Goal: Task Accomplishment & Management: Complete application form

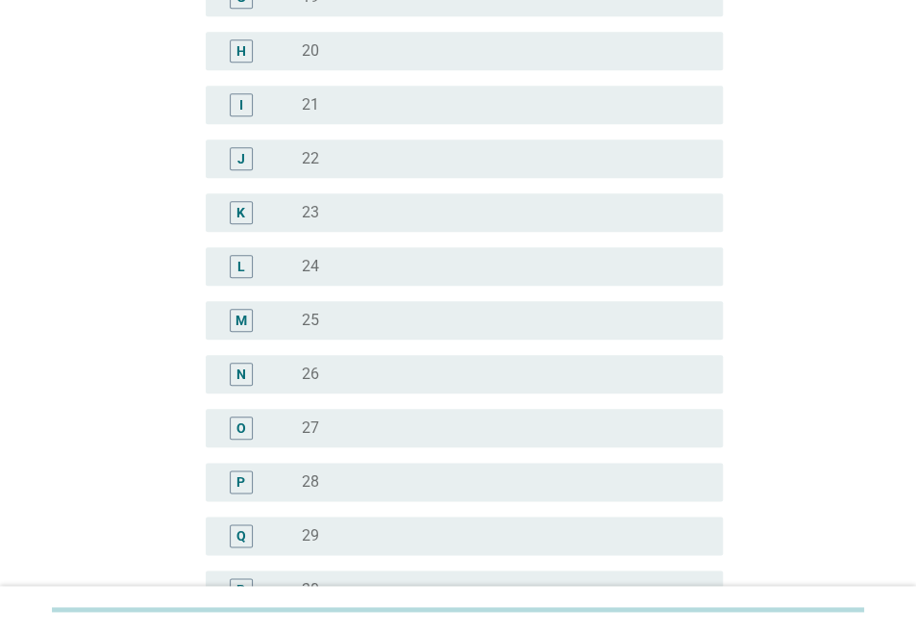
scroll to position [574, 0]
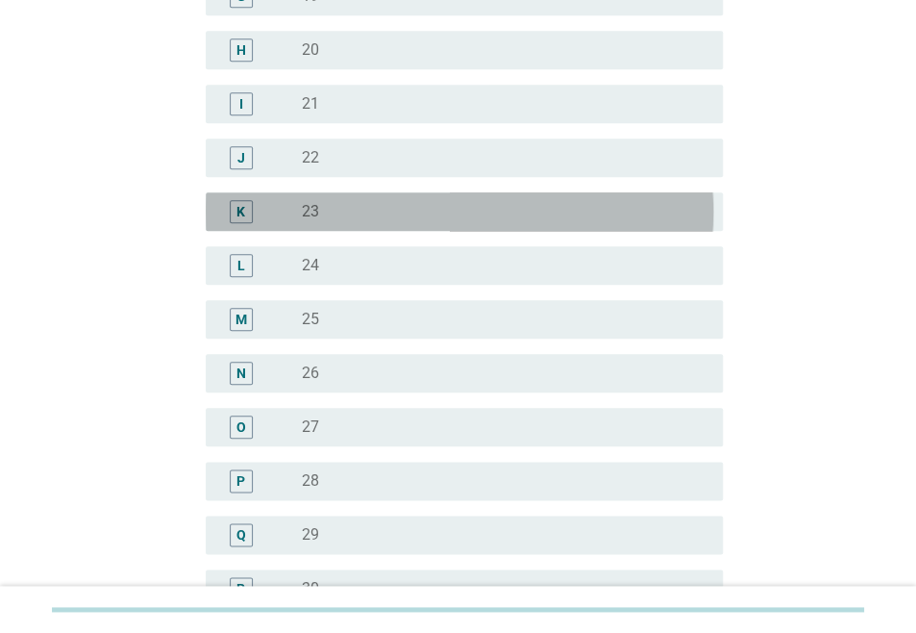
click at [364, 213] on div "radio_button_unchecked 23" at bounding box center [497, 211] width 390 height 19
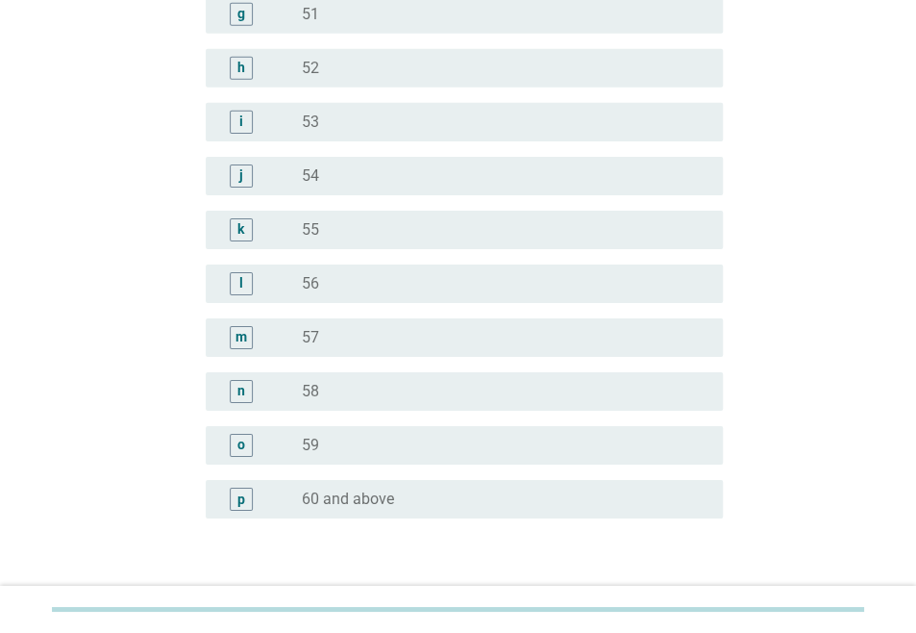
scroll to position [2419, 0]
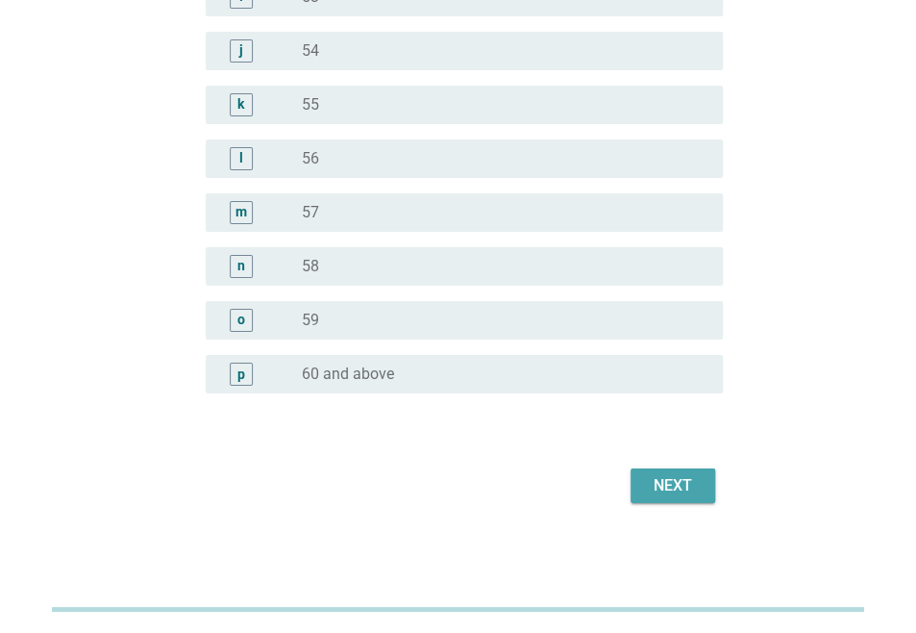
click at [662, 483] on div "Next" at bounding box center [673, 485] width 54 height 23
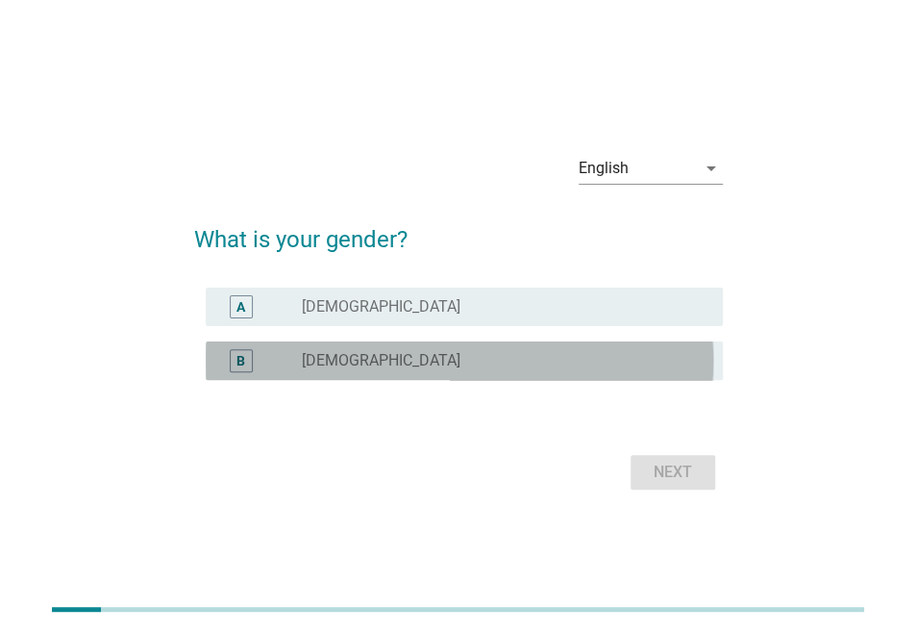
click at [480, 349] on div "radio_button_unchecked [DEMOGRAPHIC_DATA]" at bounding box center [505, 360] width 406 height 23
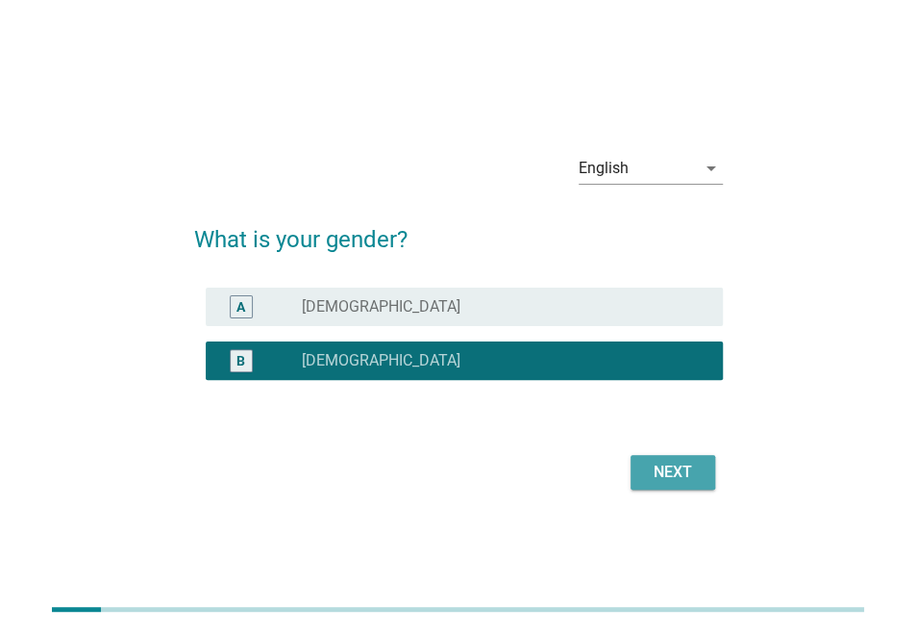
click at [673, 464] on div "Next" at bounding box center [673, 471] width 54 height 23
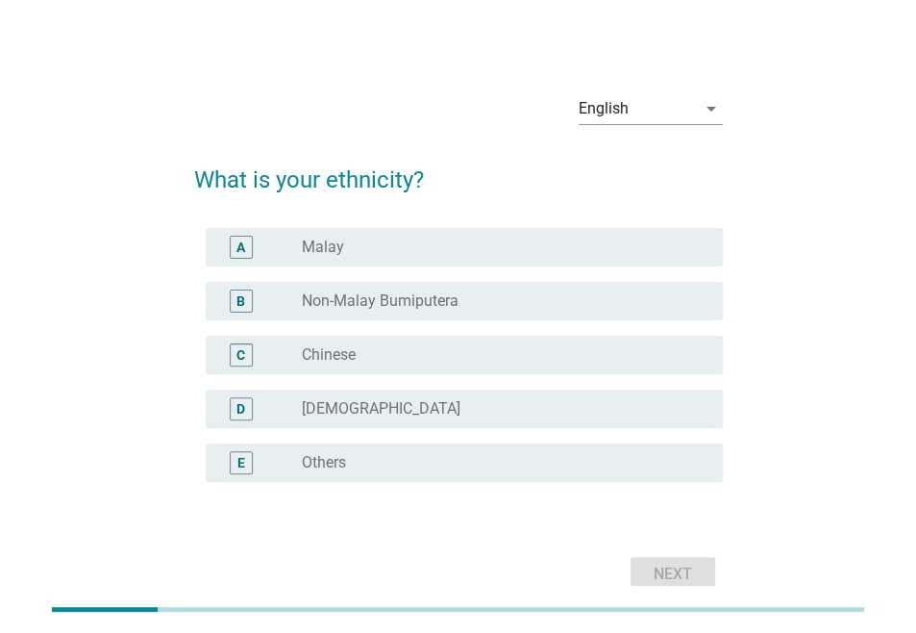
click at [471, 364] on div "radio_button_unchecked Chinese" at bounding box center [497, 354] width 390 height 19
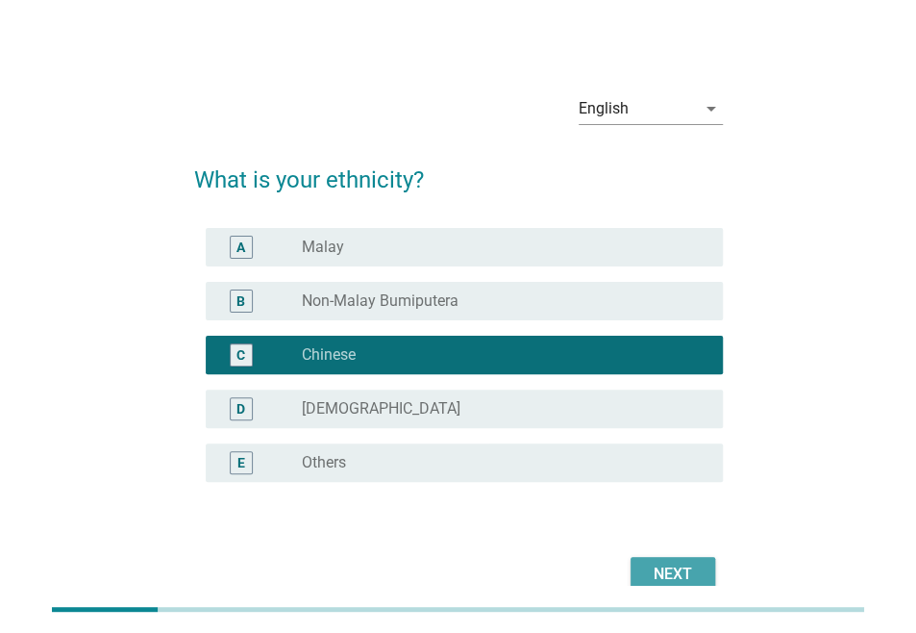
click at [652, 570] on div "Next" at bounding box center [673, 573] width 54 height 23
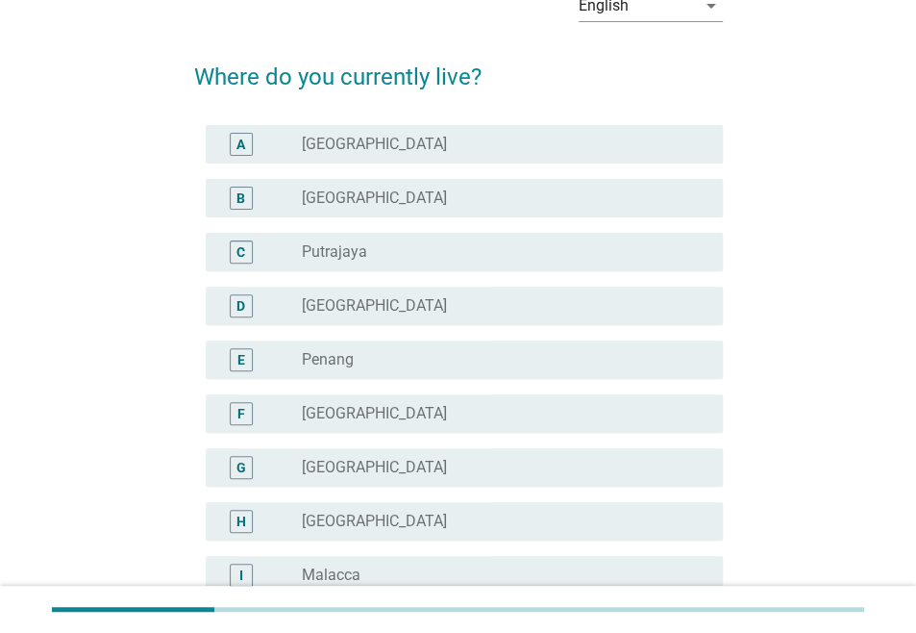
scroll to position [104, 0]
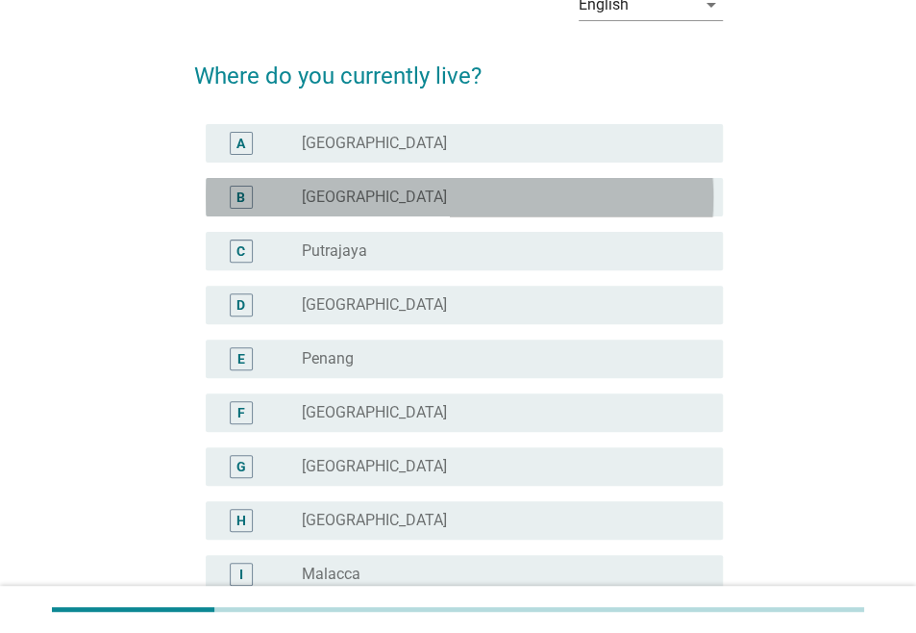
click at [561, 196] on div "radio_button_unchecked [GEOGRAPHIC_DATA]" at bounding box center [497, 196] width 390 height 19
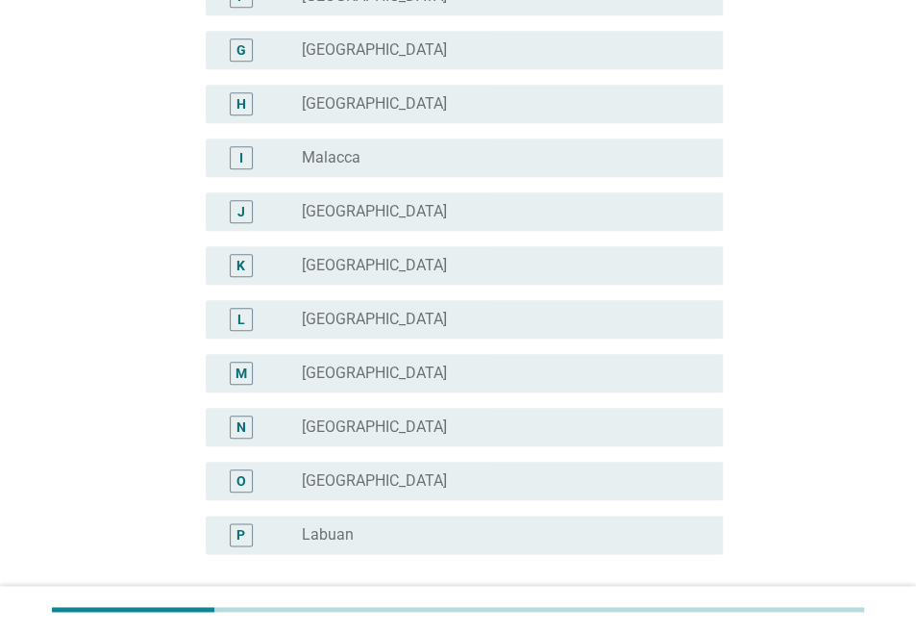
scroll to position [696, 0]
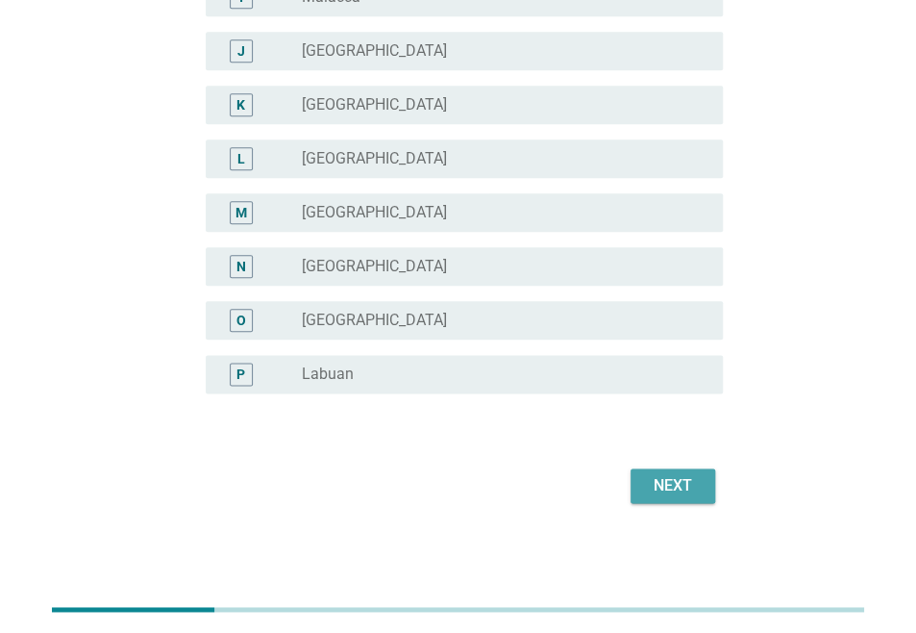
click at [673, 477] on div "Next" at bounding box center [673, 485] width 54 height 23
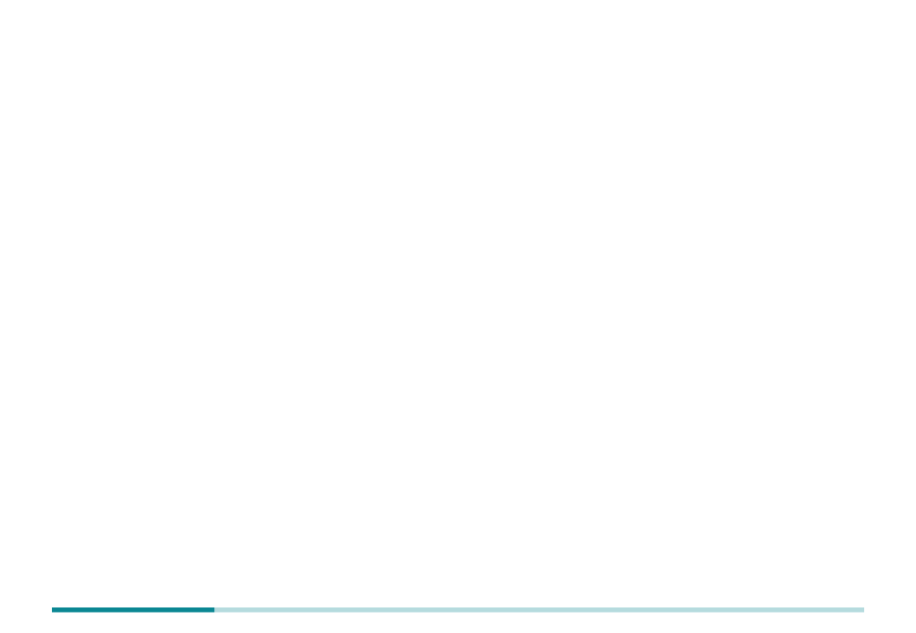
scroll to position [0, 0]
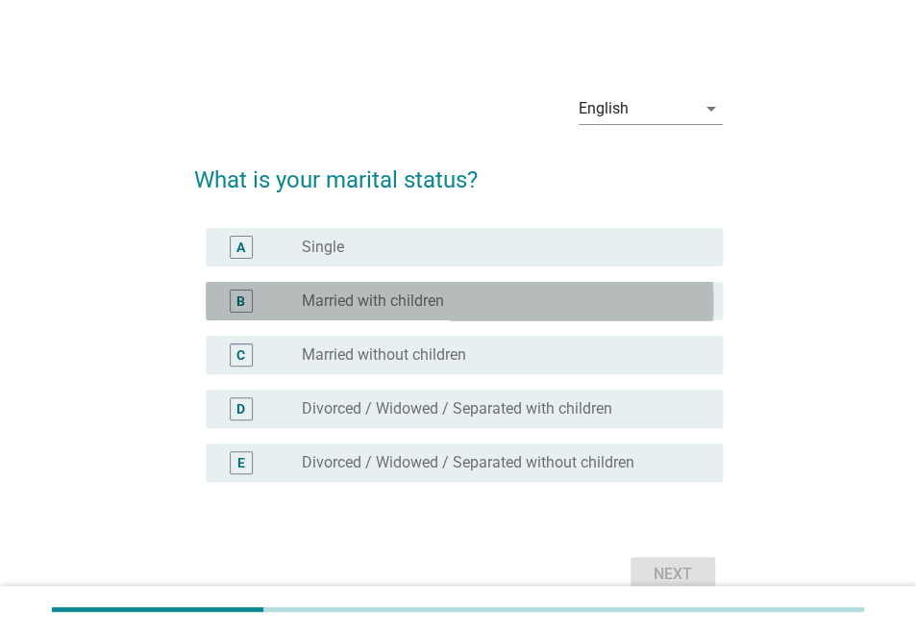
click at [576, 311] on div "radio_button_unchecked Married with children" at bounding box center [497, 300] width 390 height 19
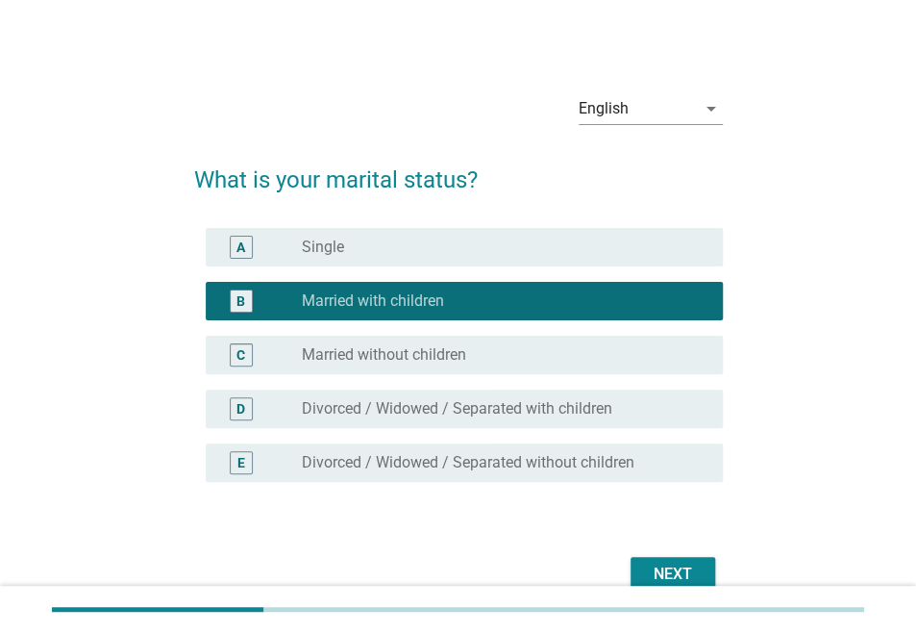
click at [669, 572] on div "Next" at bounding box center [673, 573] width 54 height 23
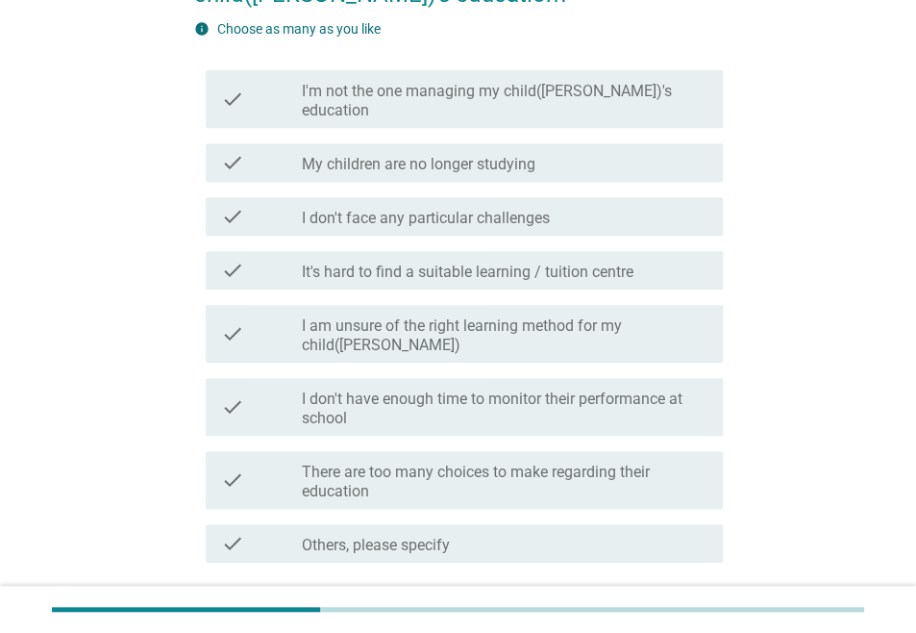
scroll to position [239, 0]
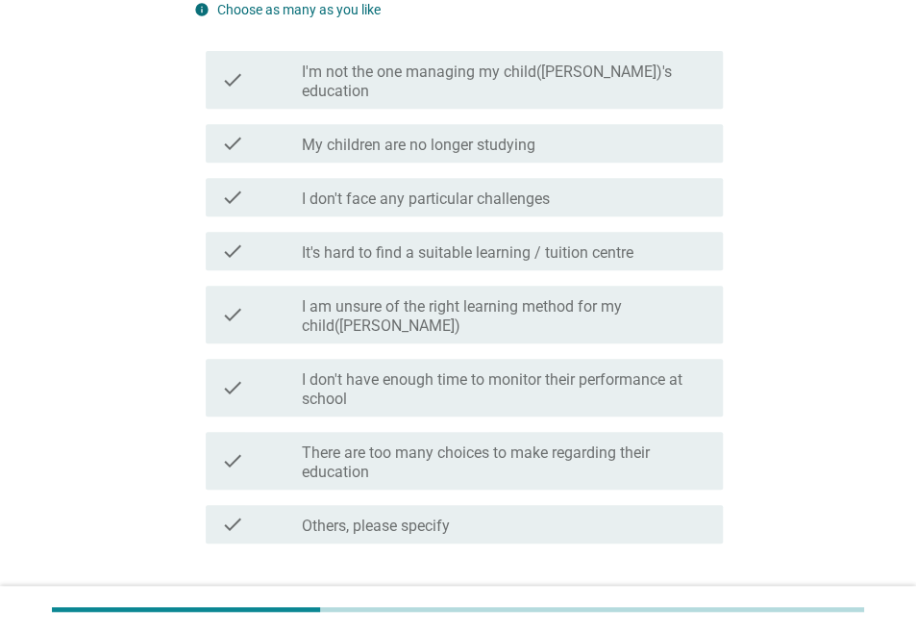
click at [640, 245] on div "check_box_outline_blank It's hard to find a suitable learning / tuition centre" at bounding box center [505, 250] width 406 height 23
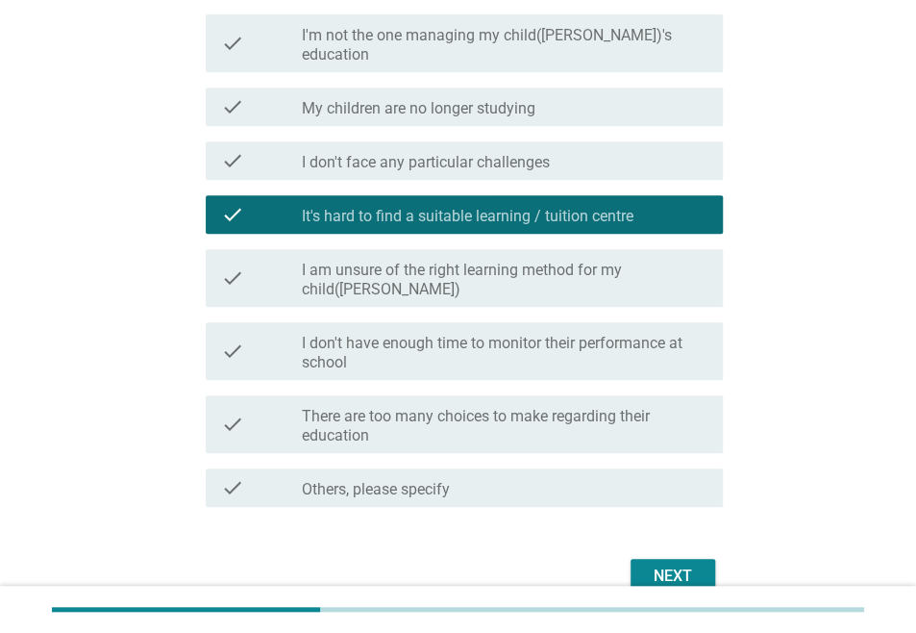
scroll to position [277, 0]
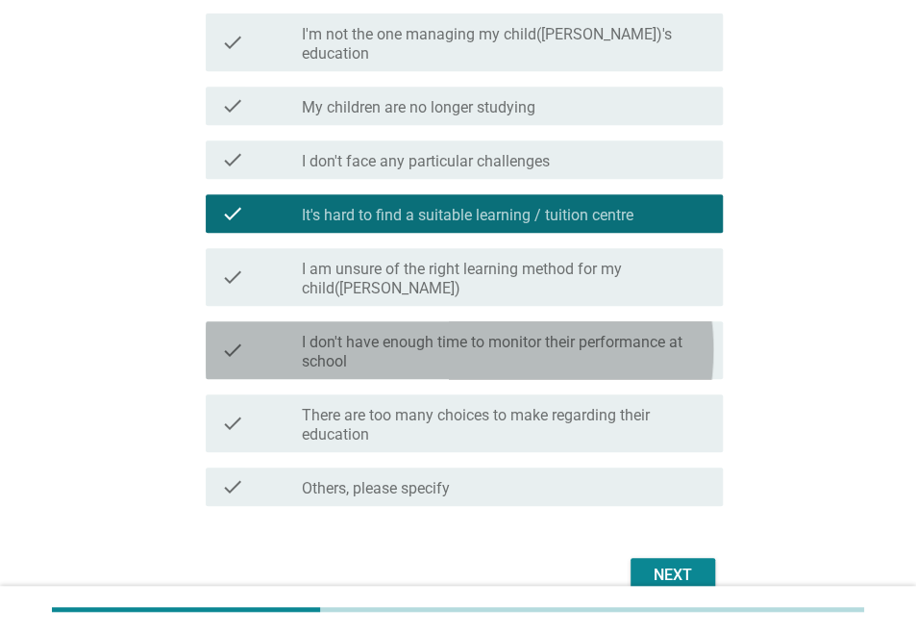
click at [663, 333] on label "I don't have enough time to monitor their performance at school" at bounding box center [505, 352] width 406 height 38
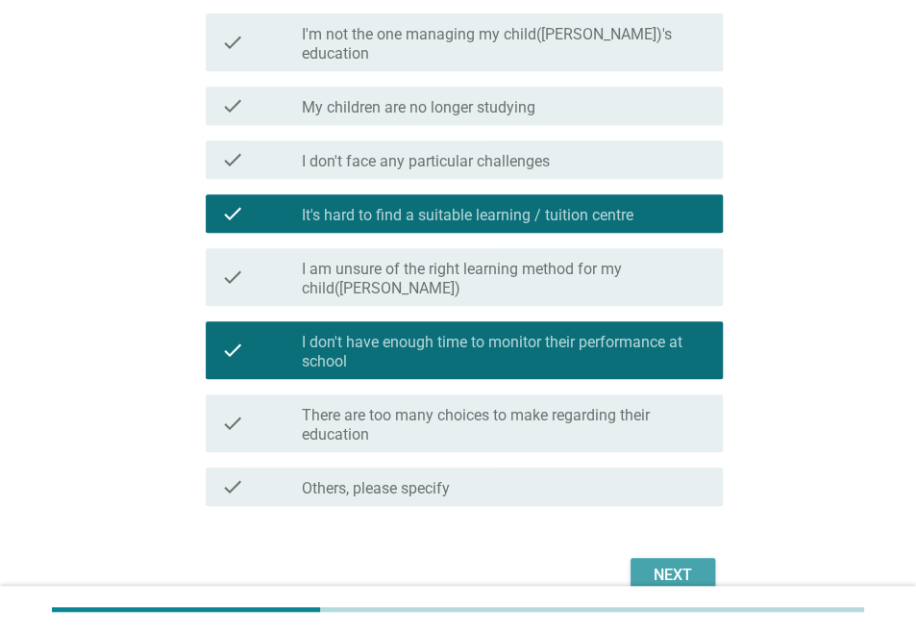
click at [659, 563] on div "Next" at bounding box center [673, 574] width 54 height 23
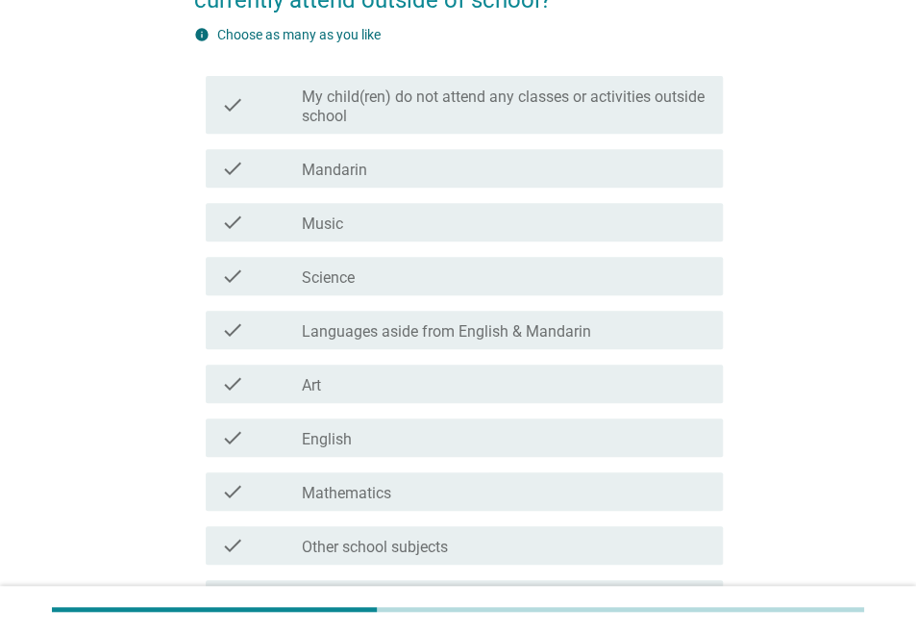
scroll to position [215, 0]
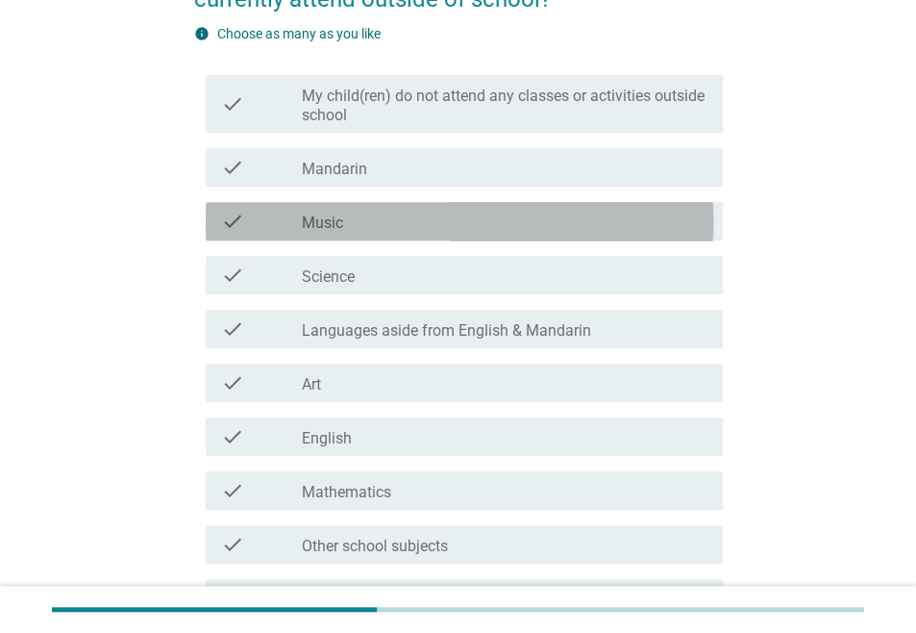
click at [629, 233] on div "check_box_outline_blank Music" at bounding box center [505, 221] width 406 height 23
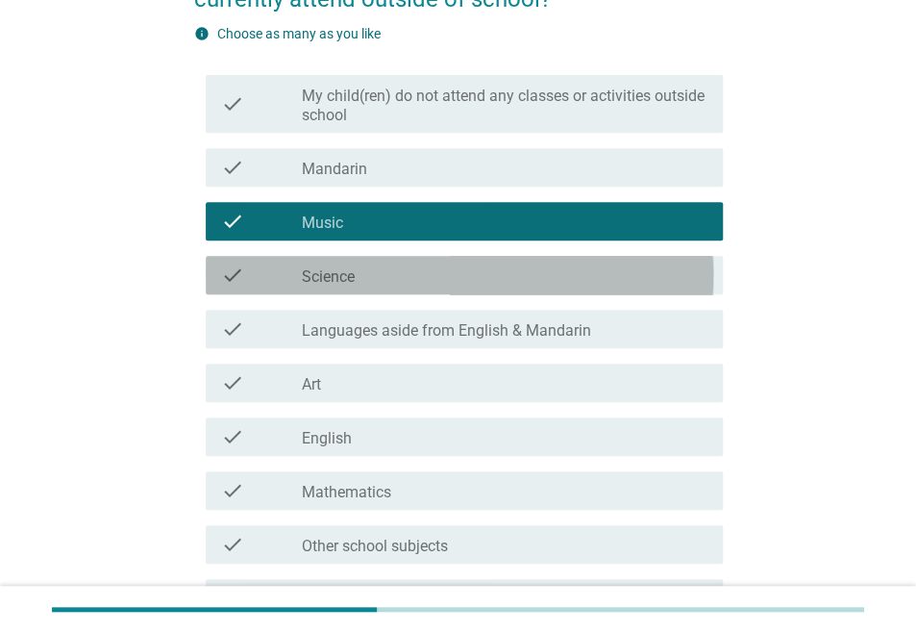
click at [618, 283] on div "check_box_outline_blank Science" at bounding box center [505, 274] width 406 height 23
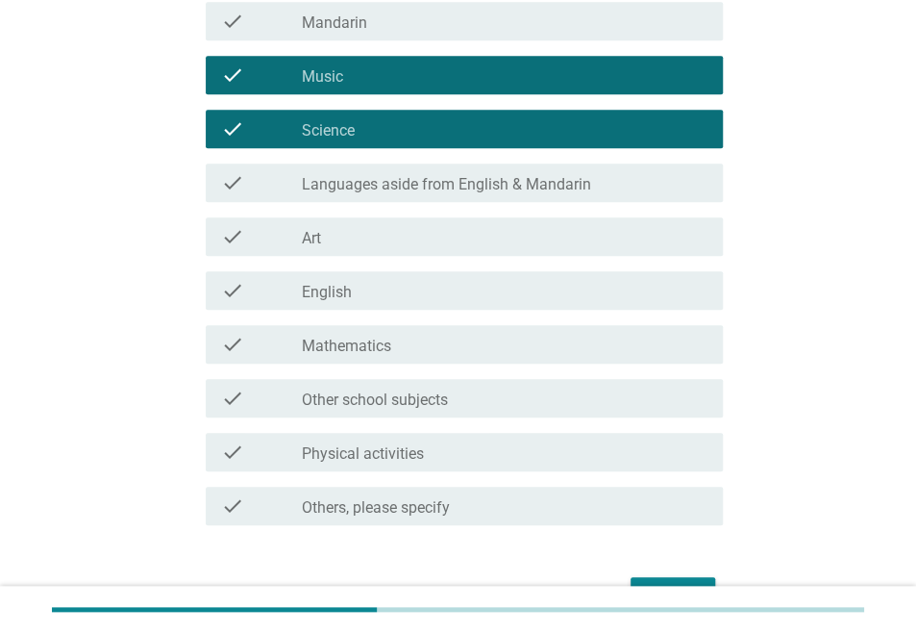
scroll to position [362, 0]
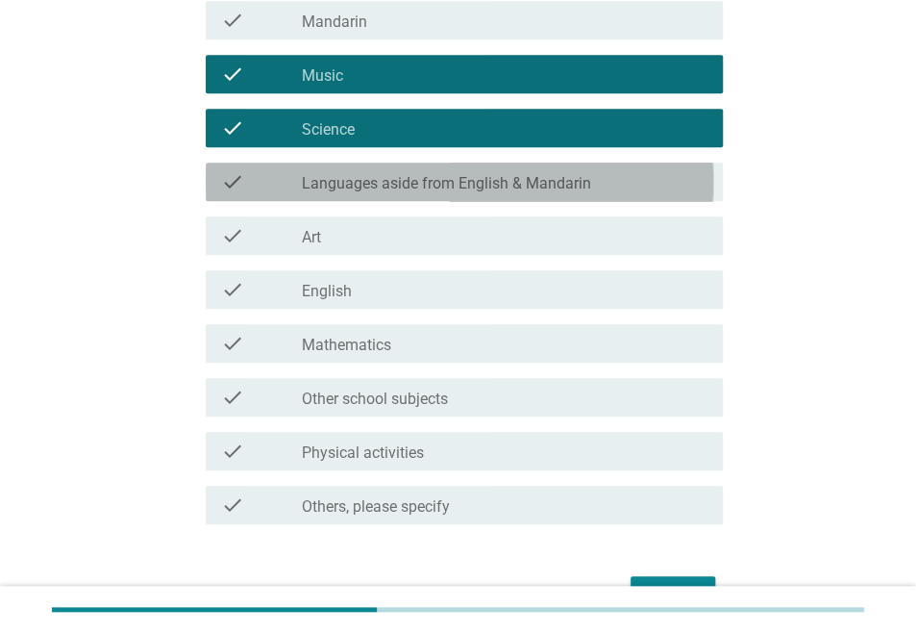
click at [641, 191] on div "check_box_outline_blank Languages aside from English & Mandarin" at bounding box center [505, 181] width 406 height 23
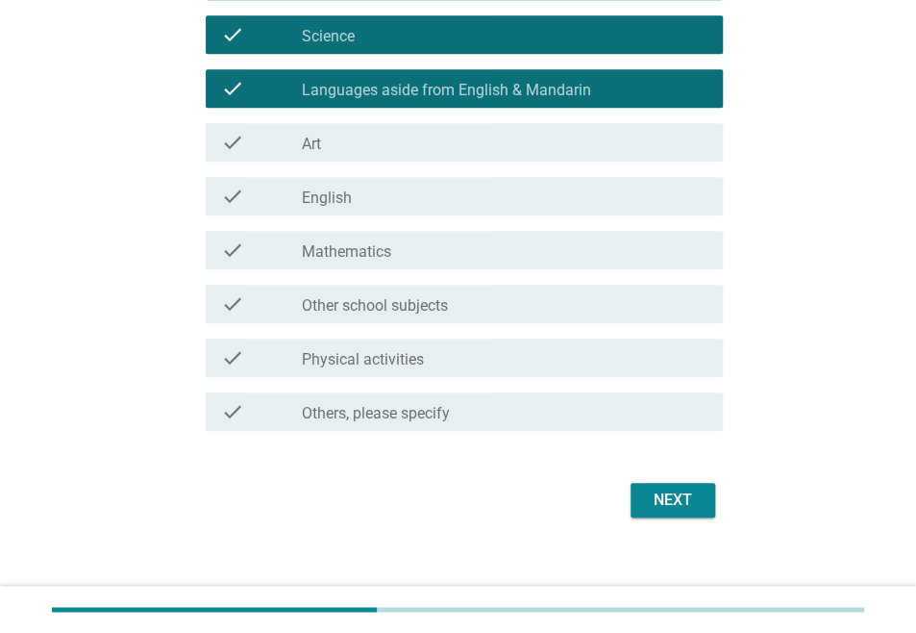
scroll to position [466, 0]
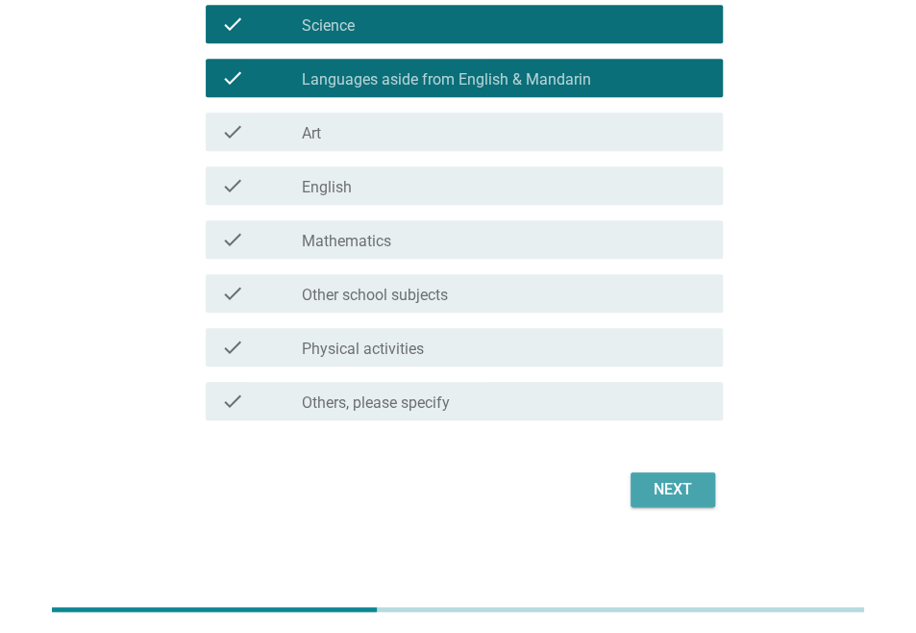
click at [679, 491] on div "Next" at bounding box center [673, 489] width 54 height 23
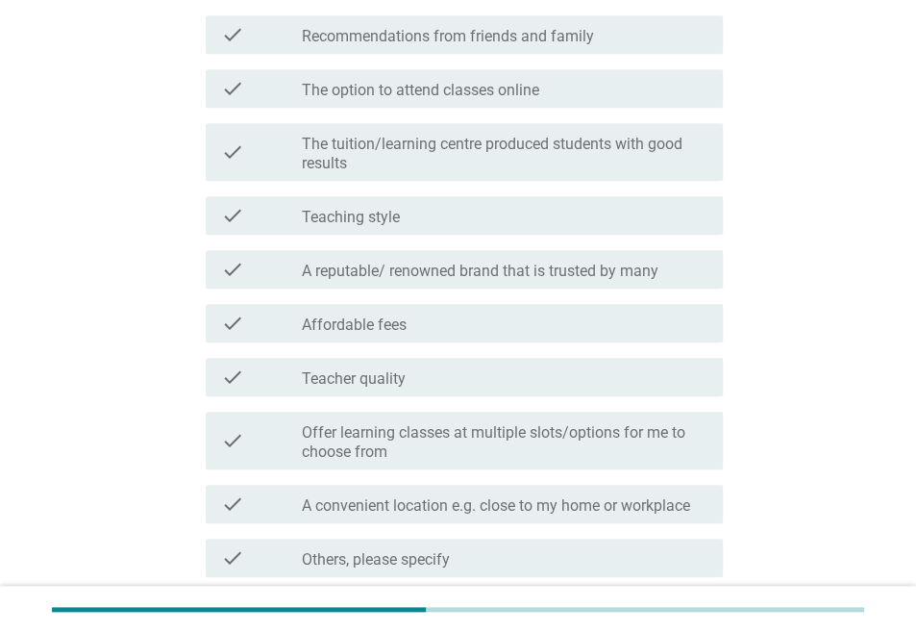
scroll to position [338, 0]
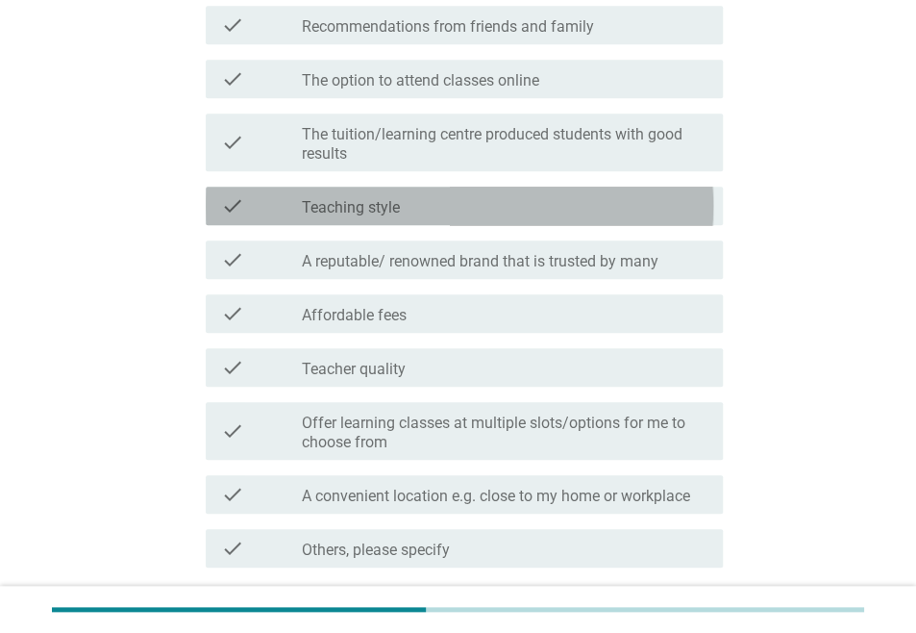
click at [634, 206] on div "check_box_outline_blank Teaching style" at bounding box center [505, 205] width 406 height 23
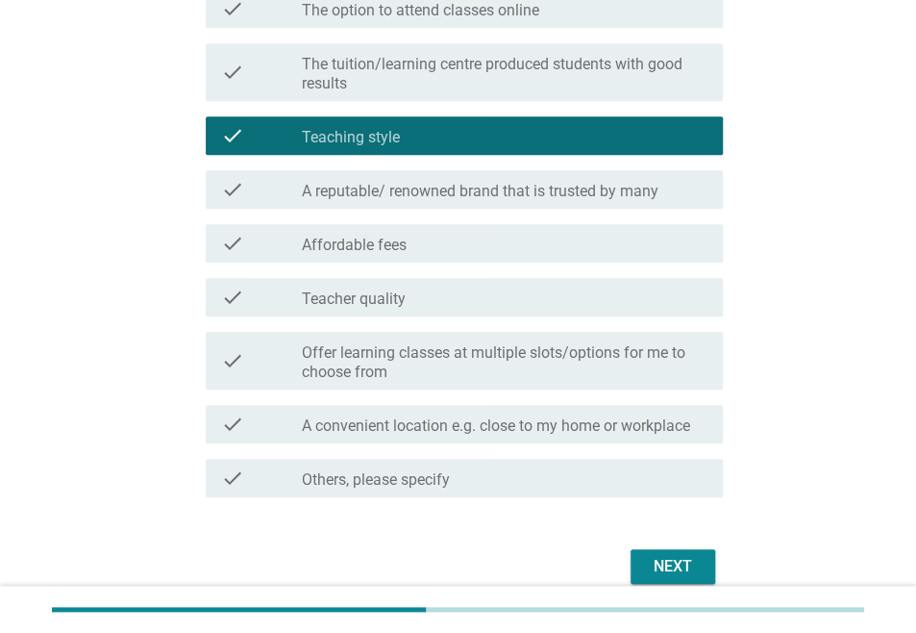
scroll to position [410, 0]
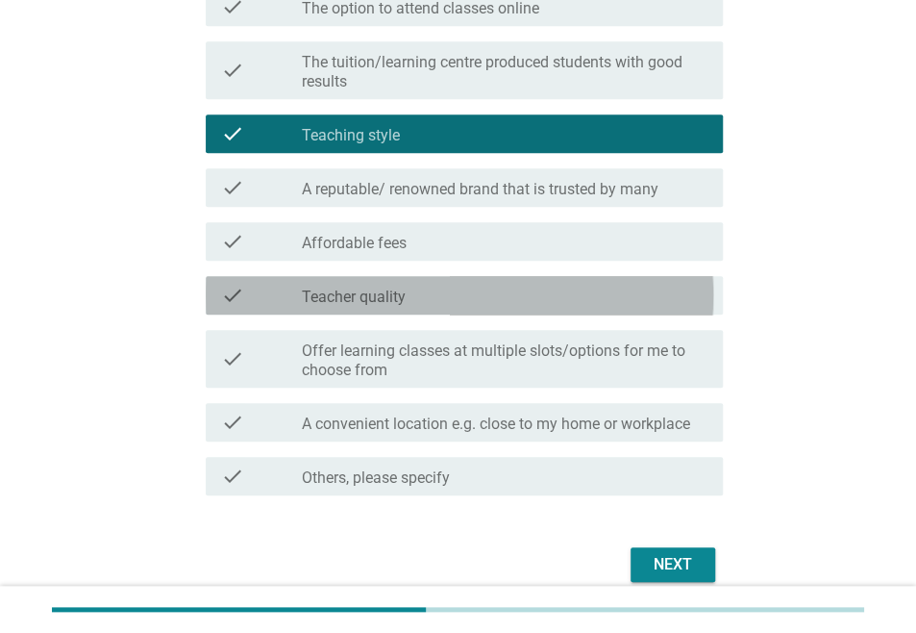
click at [661, 304] on div "check_box_outline_blank Teacher quality" at bounding box center [505, 295] width 406 height 23
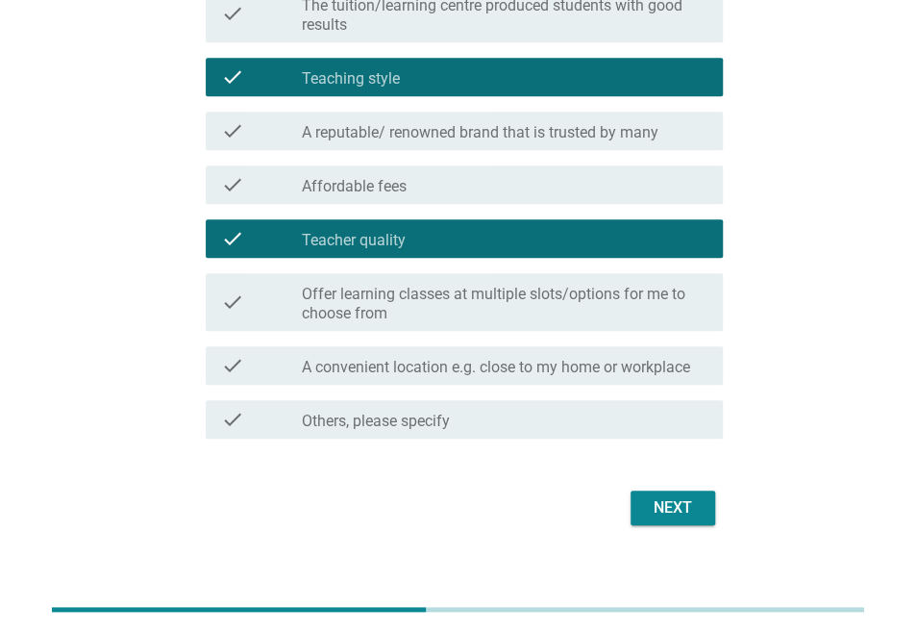
scroll to position [468, 0]
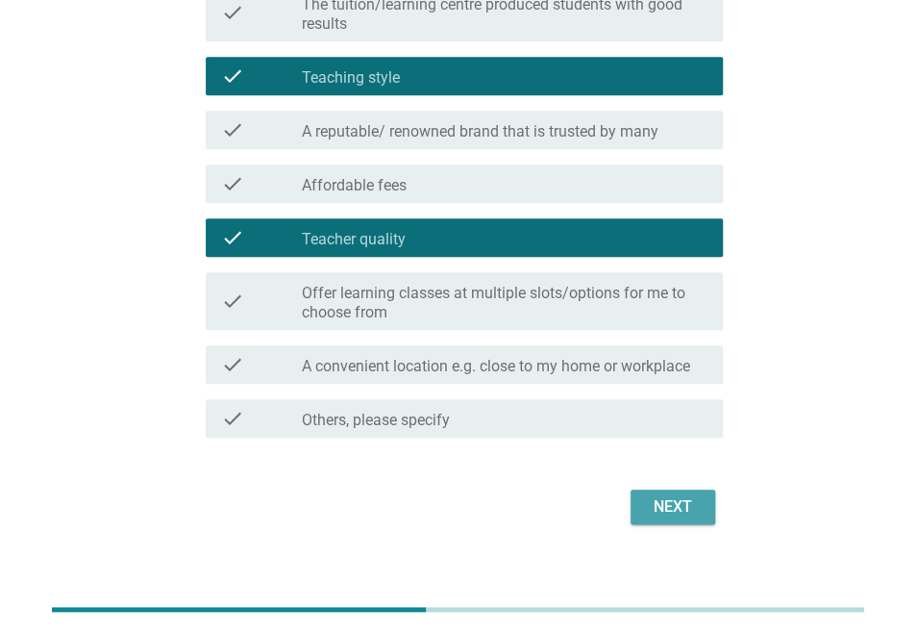
click at [671, 511] on div "Next" at bounding box center [673, 506] width 54 height 23
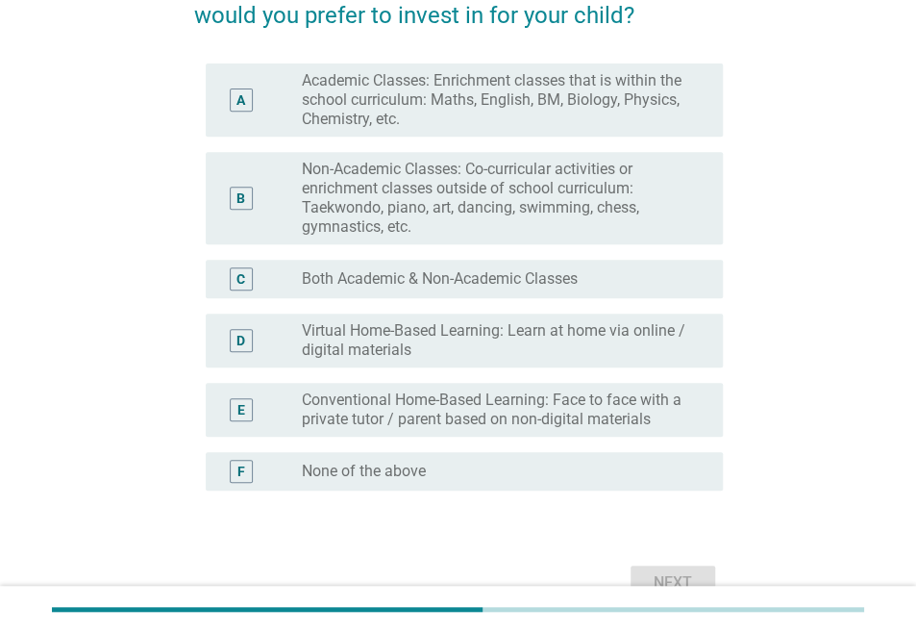
scroll to position [233, 0]
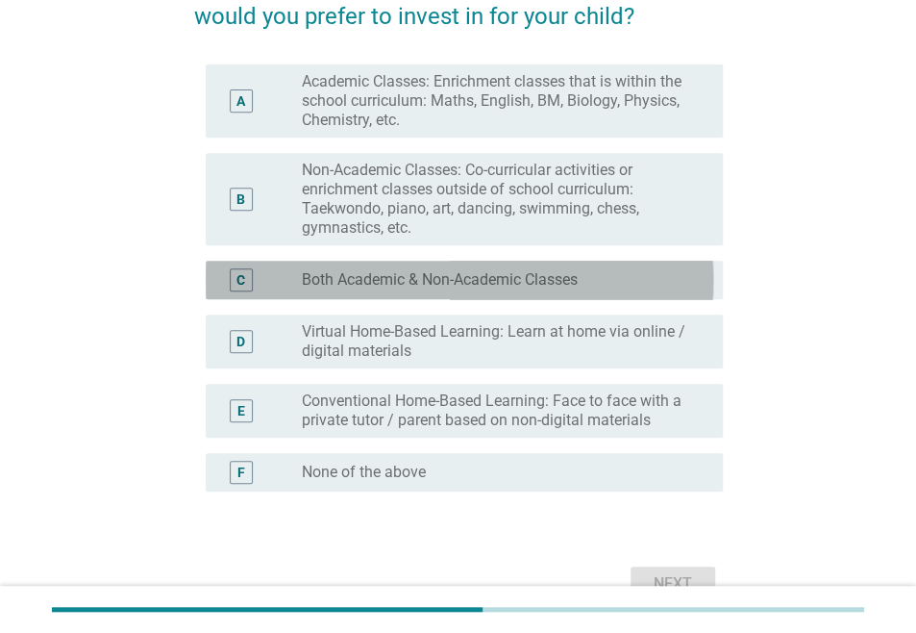
click at [570, 289] on label "Both Academic & Non-Academic Classes" at bounding box center [440, 279] width 276 height 19
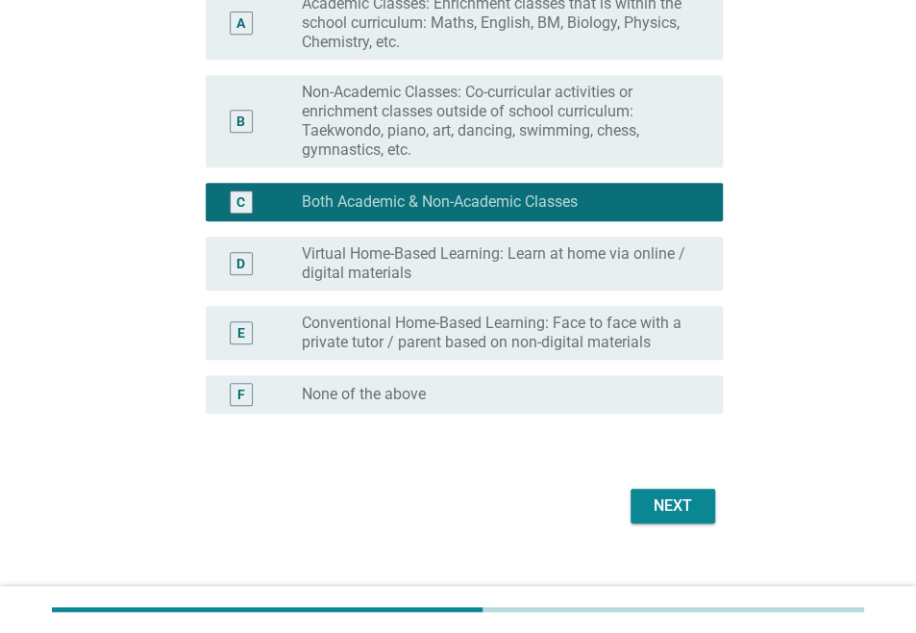
scroll to position [321, 0]
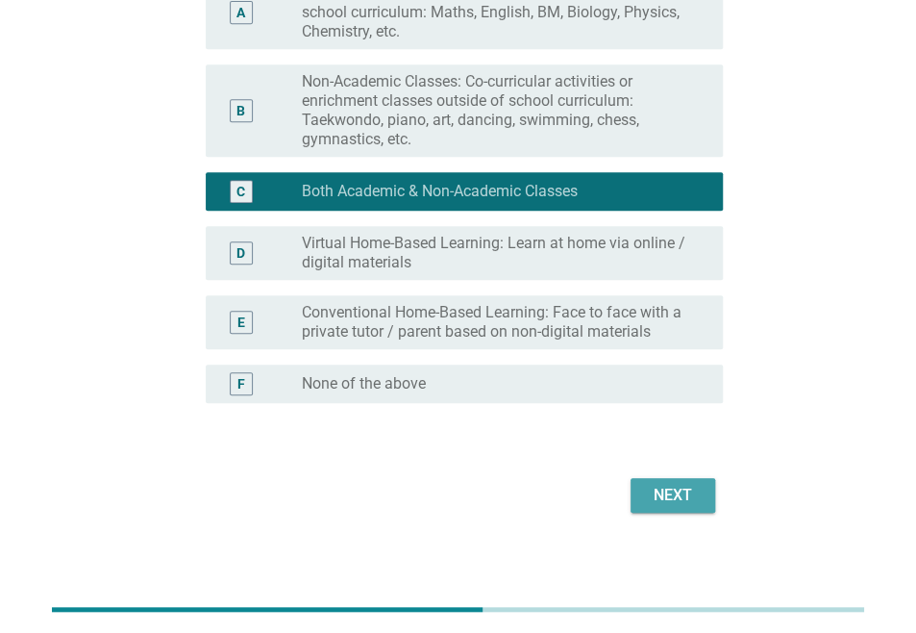
click at [674, 505] on div "Next" at bounding box center [673, 495] width 54 height 23
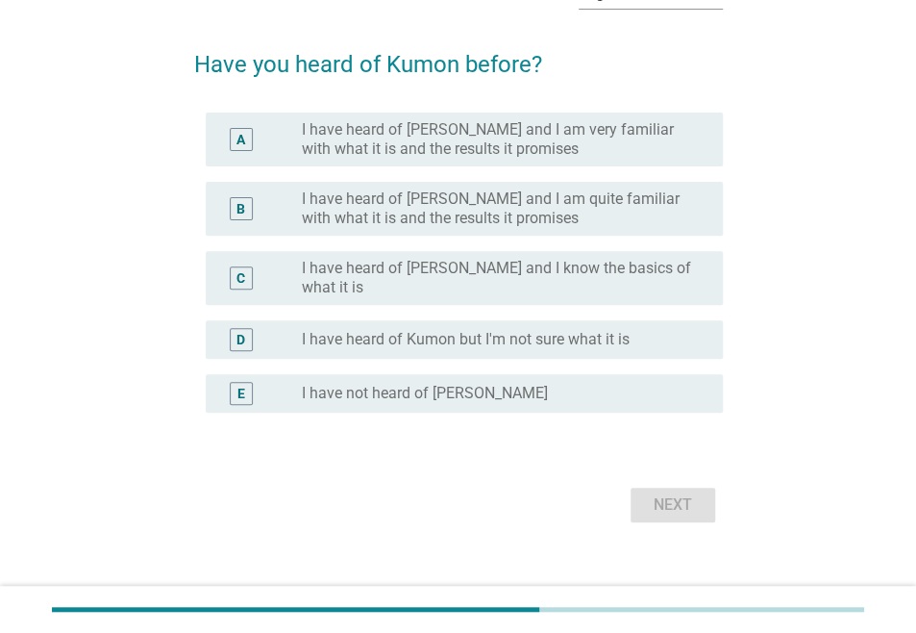
scroll to position [119, 0]
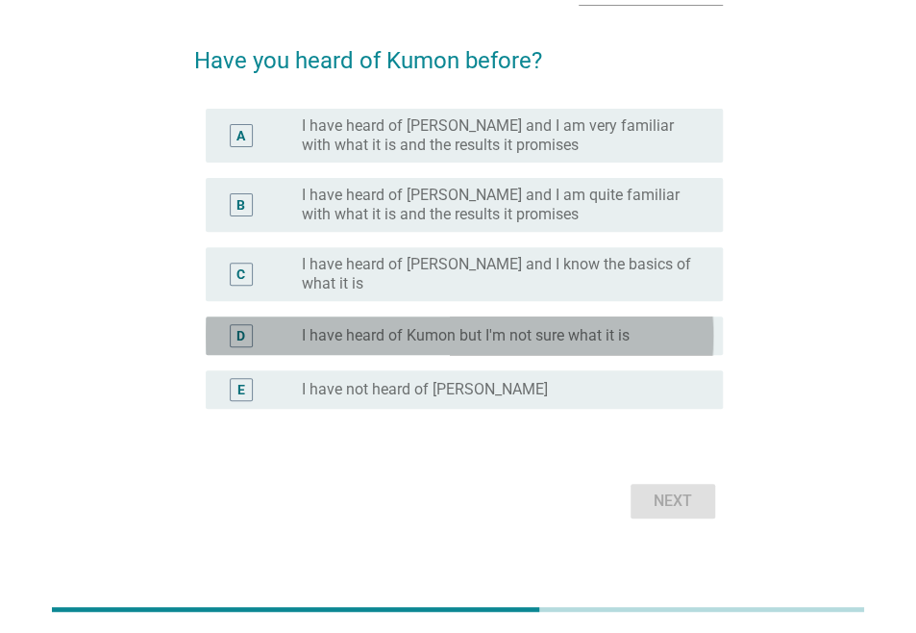
click at [634, 340] on div "radio_button_unchecked I have heard of Kumon but I'm not sure what it is" at bounding box center [497, 335] width 390 height 19
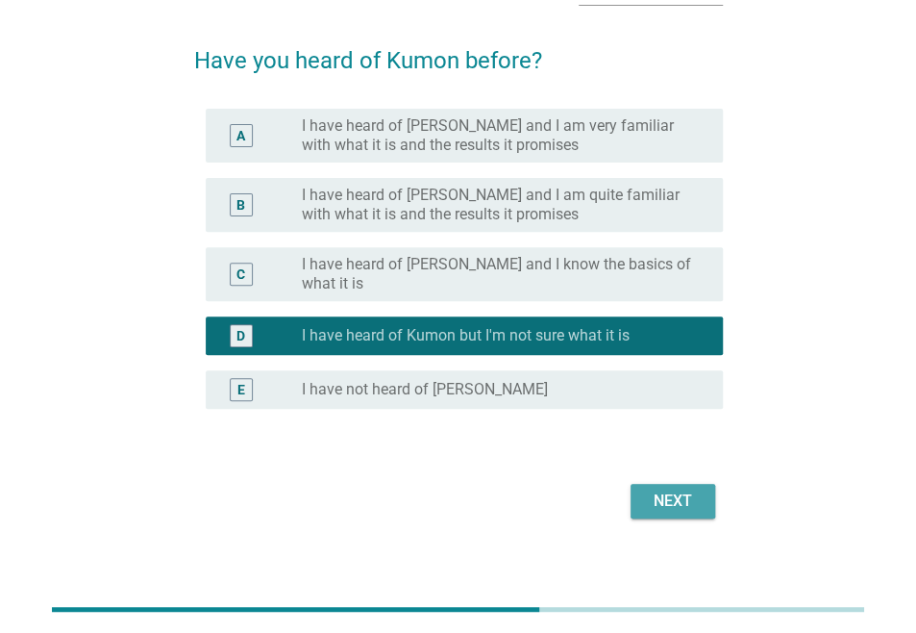
click at [698, 503] on button "Next" at bounding box center [673, 501] width 85 height 35
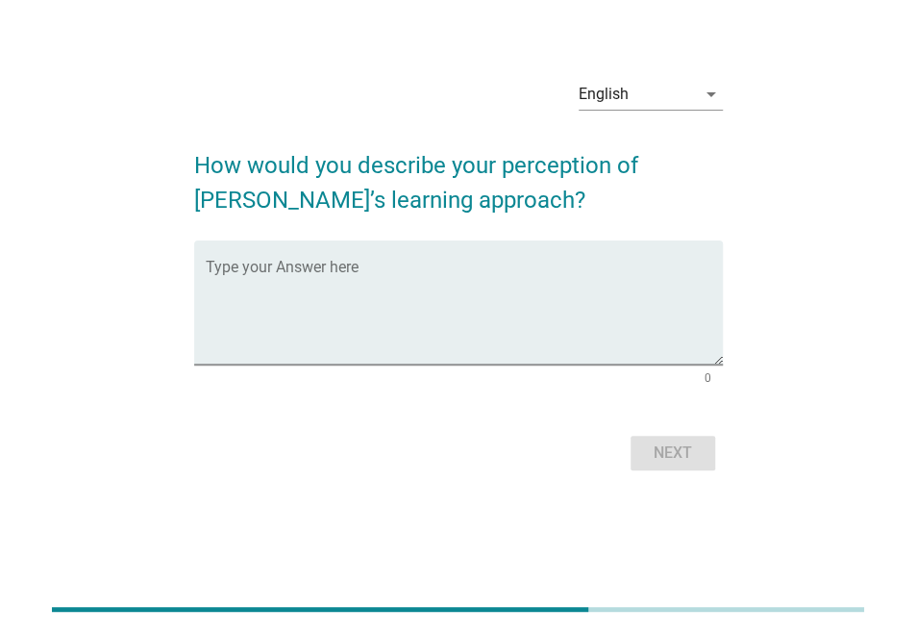
scroll to position [0, 0]
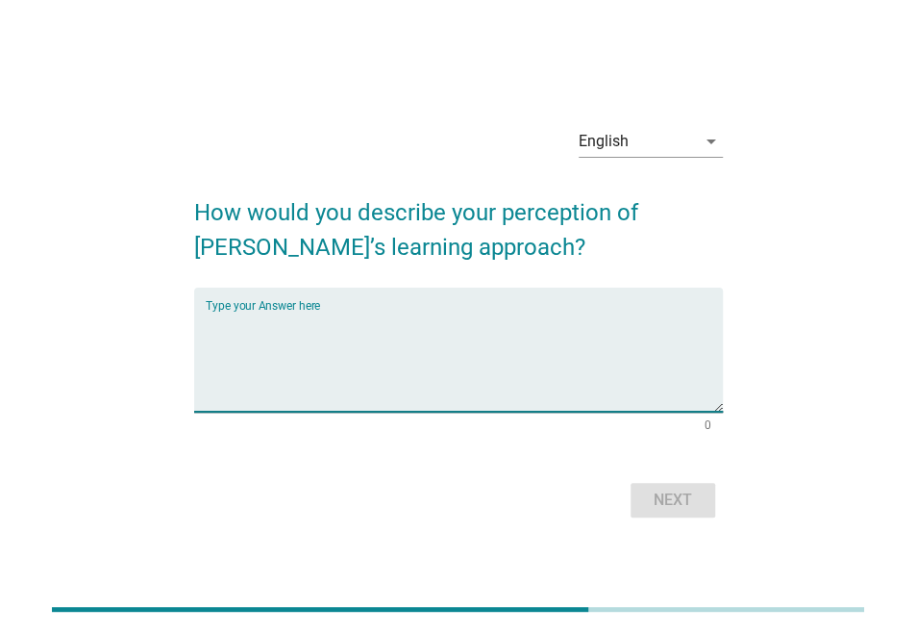
click at [270, 324] on textarea "Type your Answer here" at bounding box center [464, 361] width 517 height 101
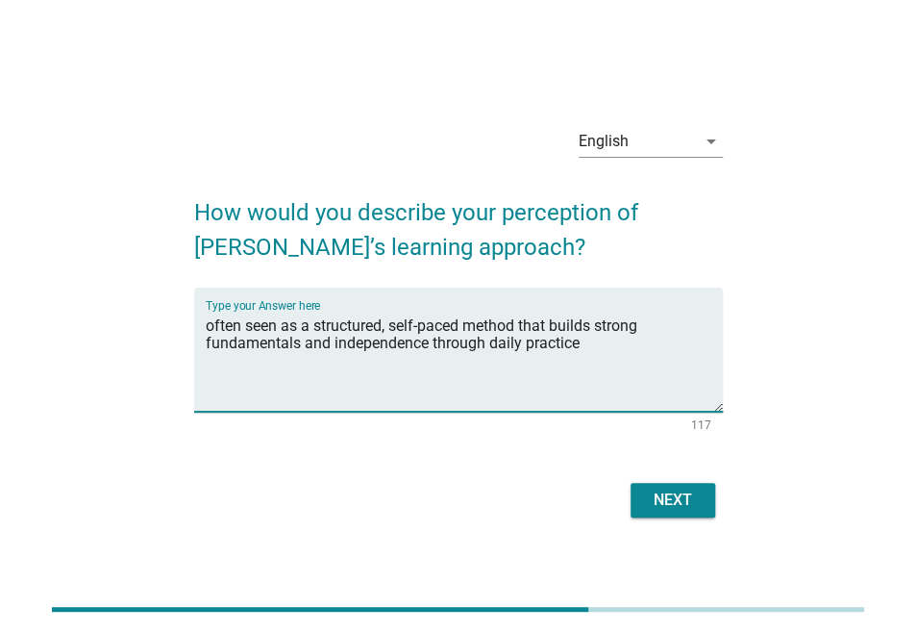
type textarea "often seen as a structured, self-paced method that builds strong fundamentals a…"
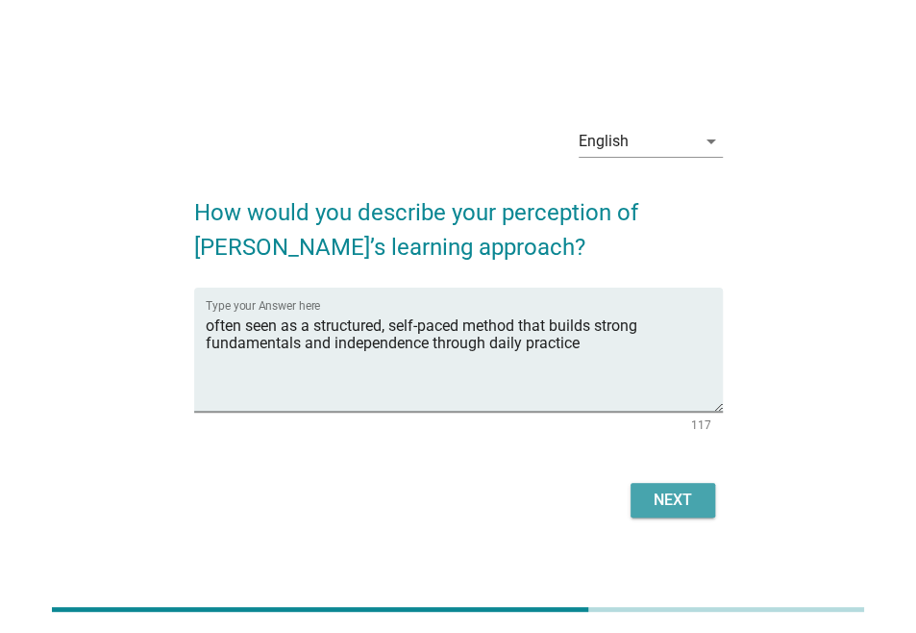
click at [667, 500] on div "Next" at bounding box center [673, 499] width 54 height 23
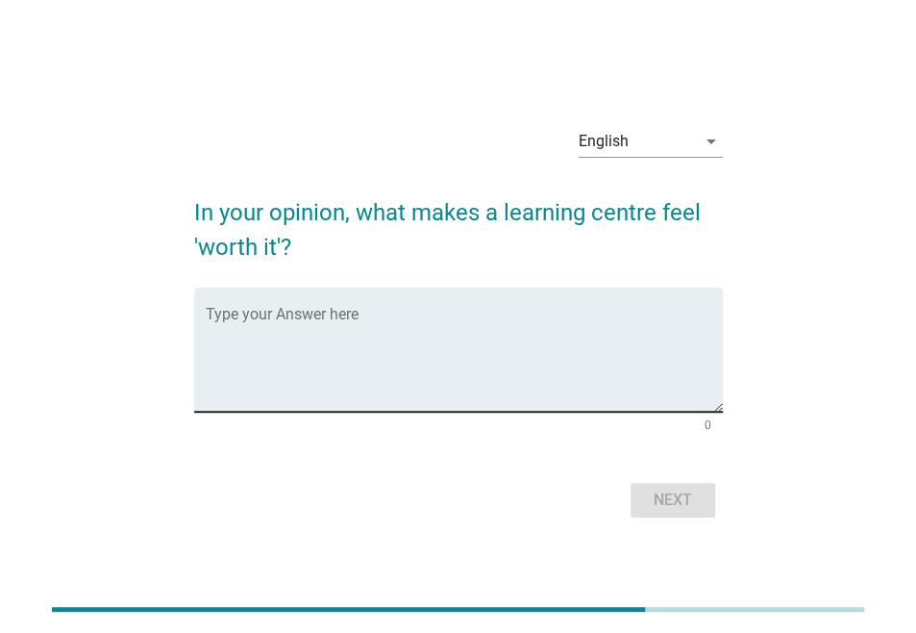
click at [292, 307] on div "Type your Answer here" at bounding box center [464, 349] width 517 height 124
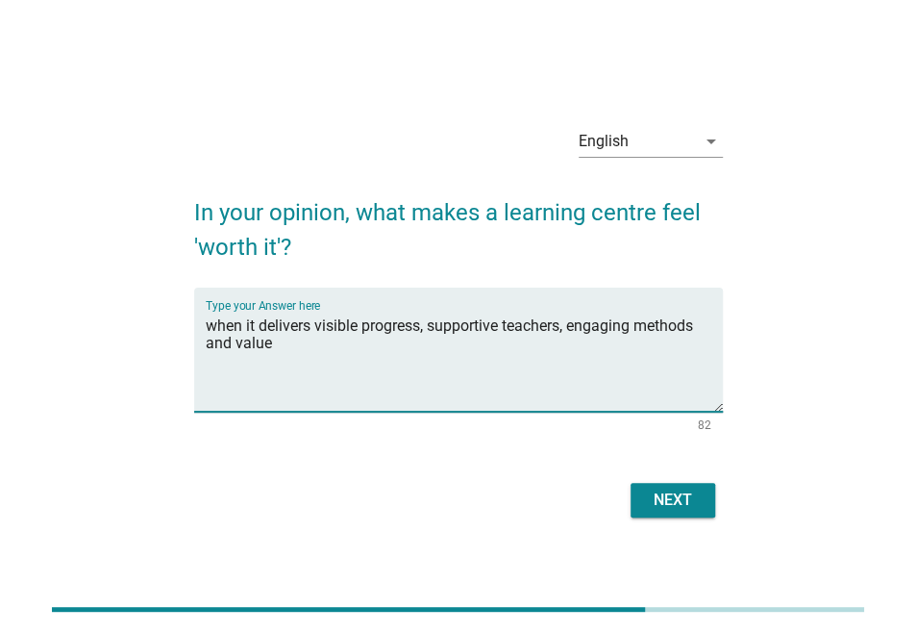
type textarea "when it delivers visible progress, supportive teachers, engaging methods and va…"
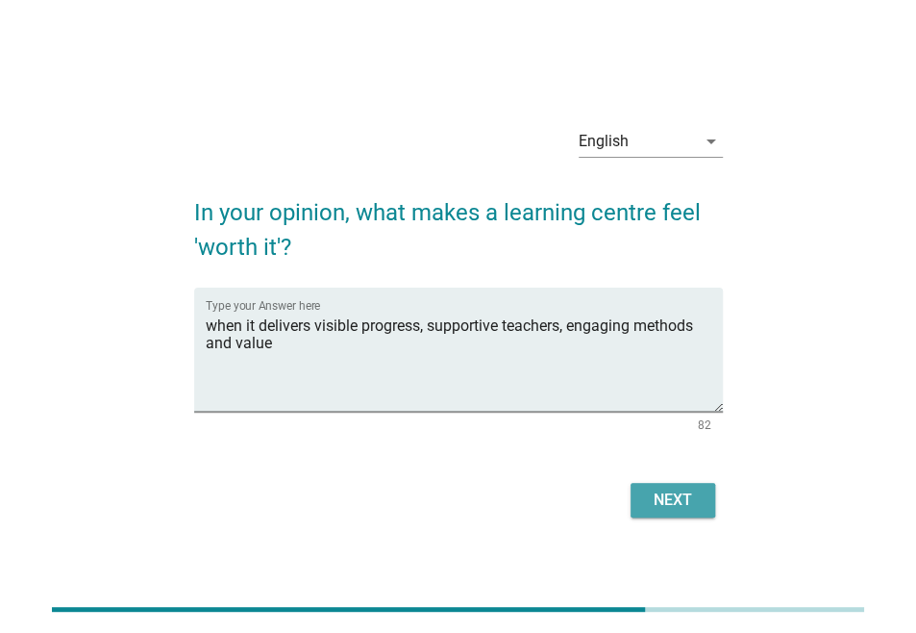
click at [681, 493] on div "Next" at bounding box center [673, 499] width 54 height 23
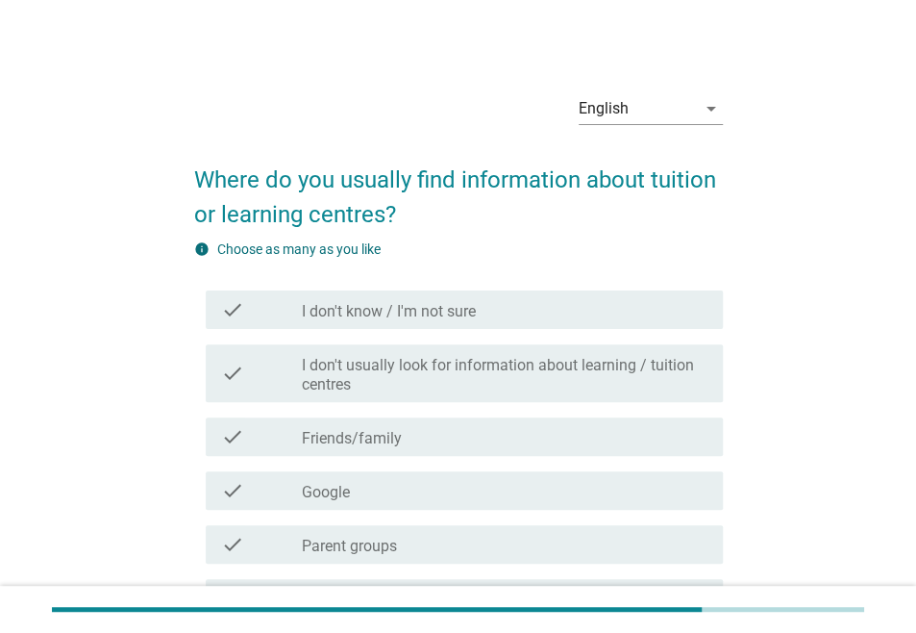
click at [649, 448] on div "check_box_outline_blank Friends/family" at bounding box center [505, 436] width 406 height 23
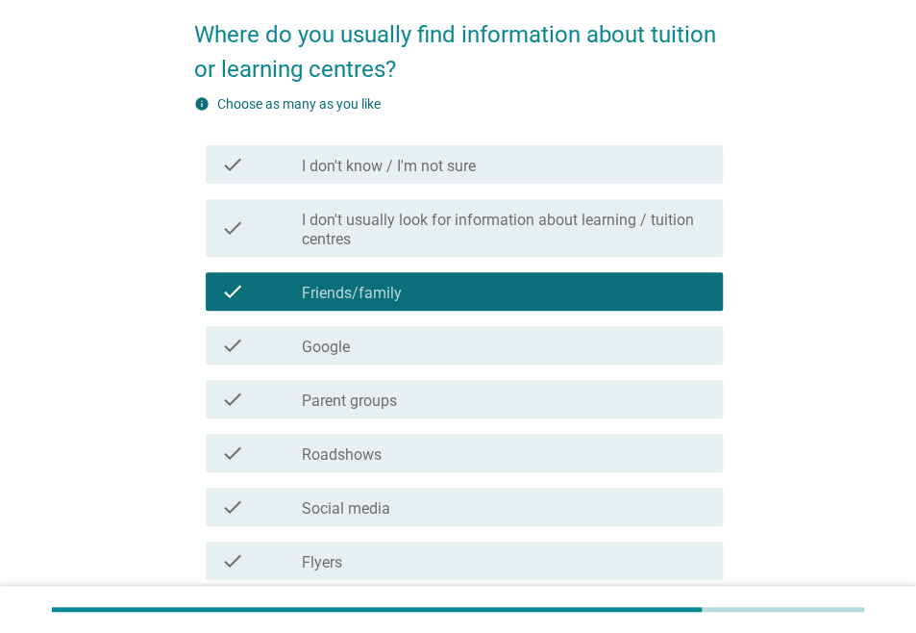
scroll to position [147, 0]
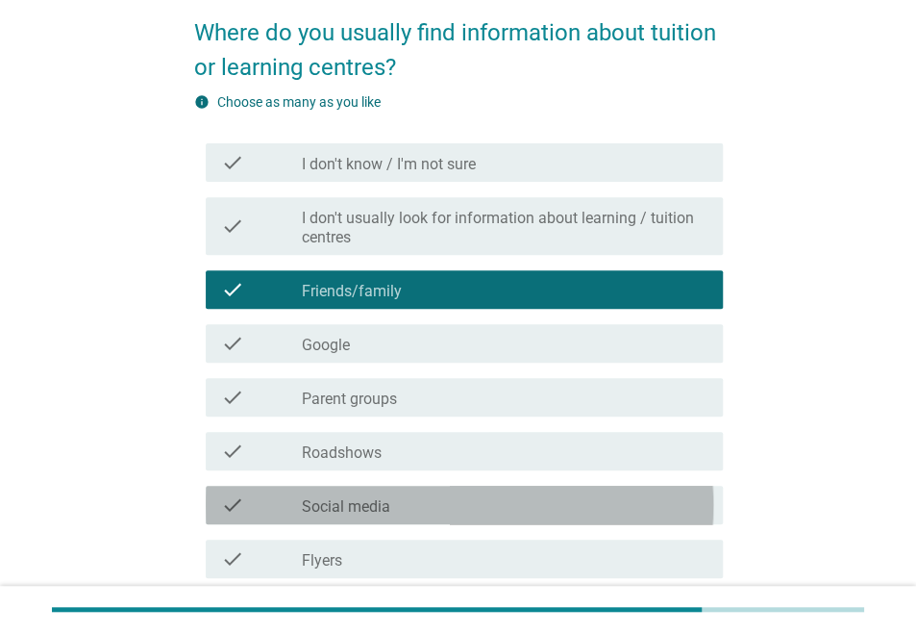
click at [557, 516] on div "check_box_outline_blank Social media" at bounding box center [505, 504] width 406 height 23
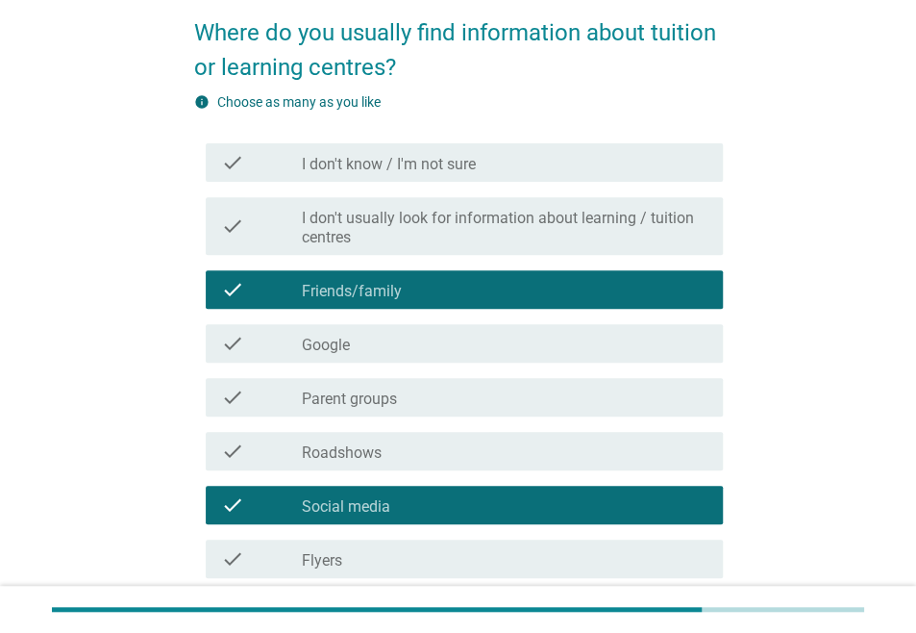
click at [569, 354] on div "check_box_outline_blank Google" at bounding box center [505, 343] width 406 height 23
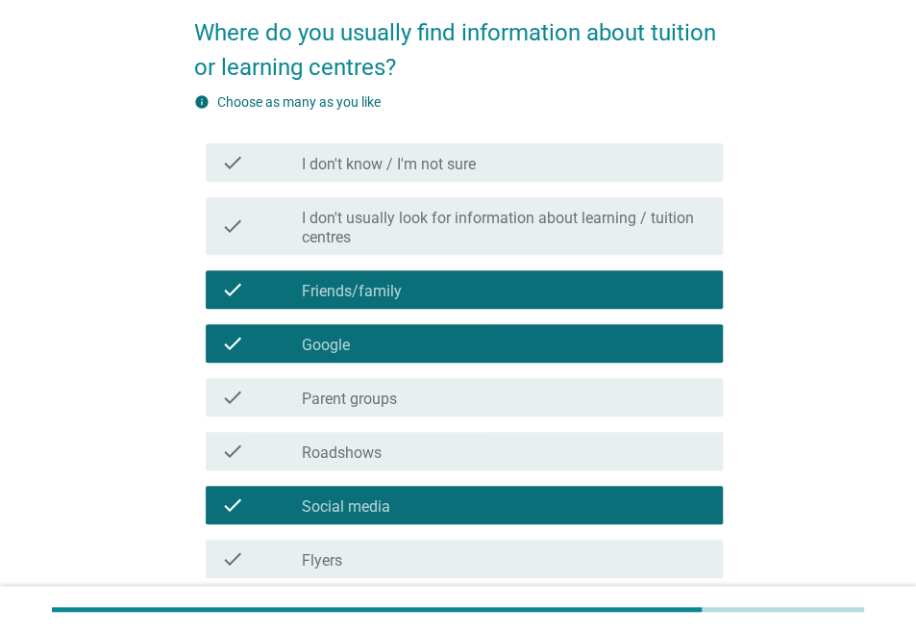
scroll to position [378, 0]
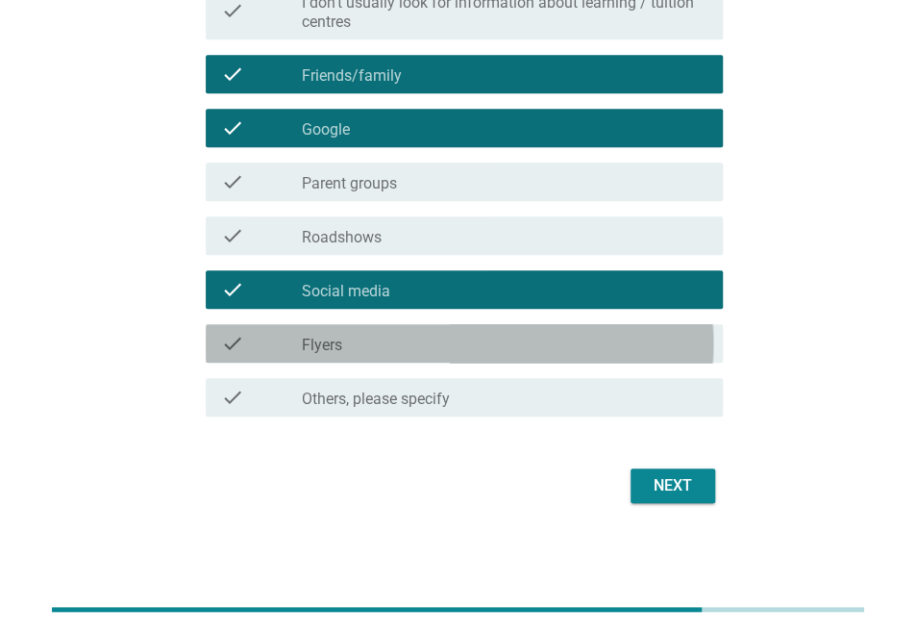
click at [560, 345] on div "check_box_outline_blank Flyers" at bounding box center [505, 343] width 406 height 23
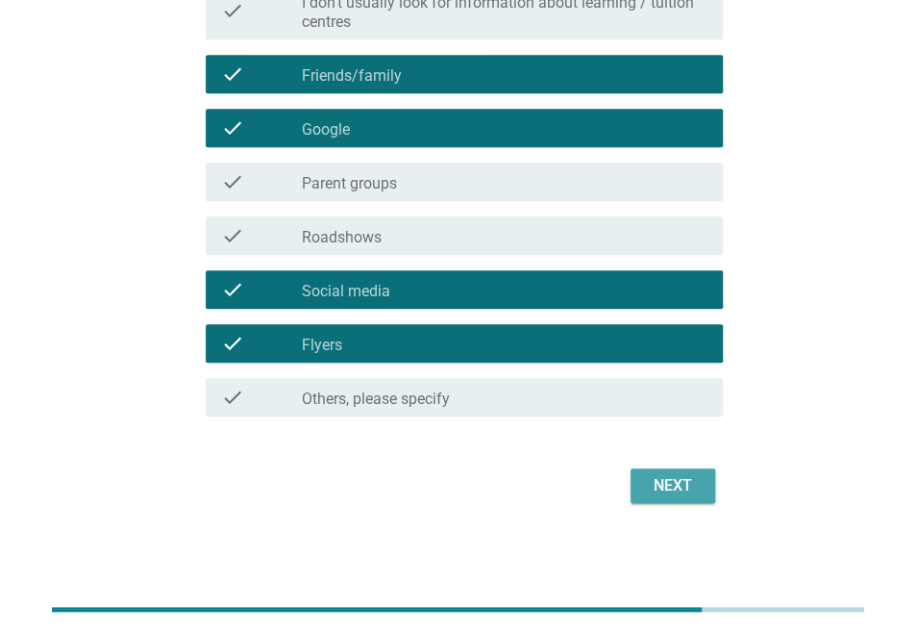
click at [661, 474] on div "Next" at bounding box center [673, 485] width 54 height 23
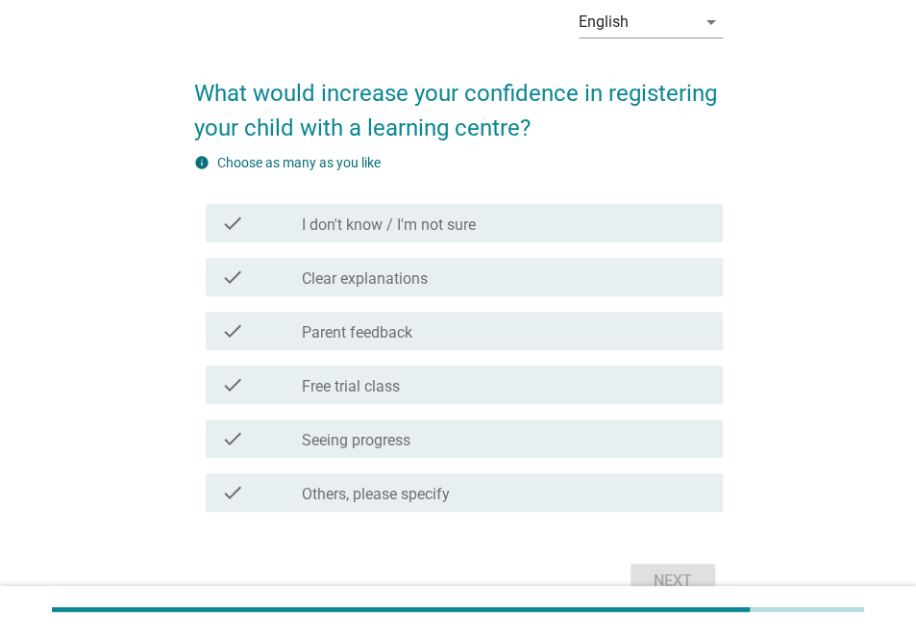
scroll to position [115, 0]
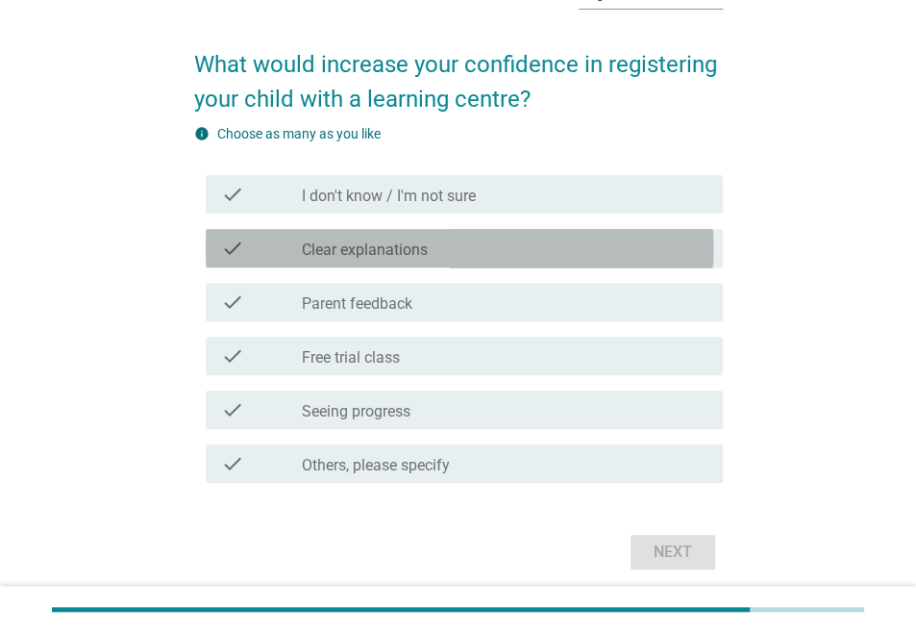
click at [632, 257] on div "check_box_outline_blank Clear explanations" at bounding box center [505, 247] width 406 height 23
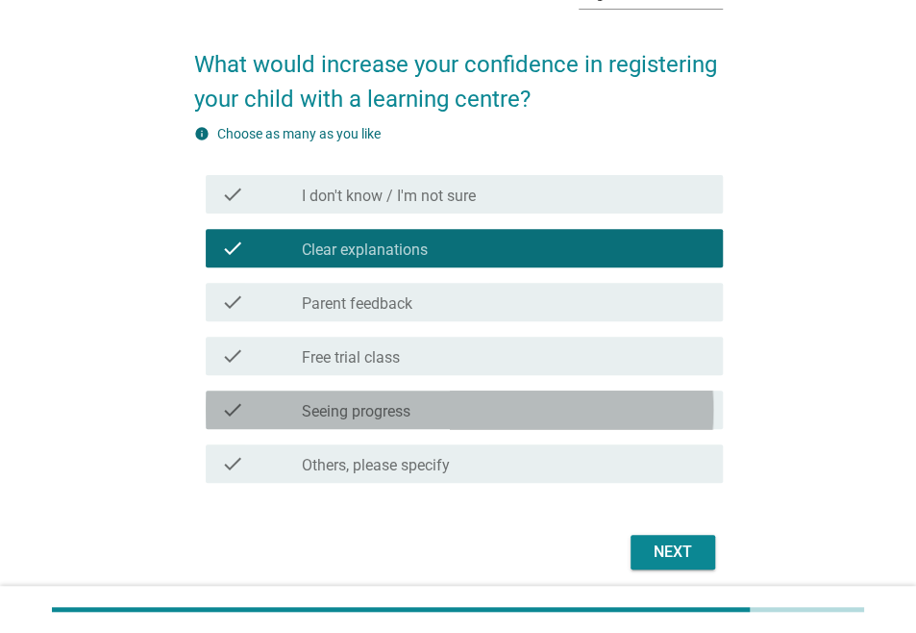
click at [632, 421] on div "check_box_outline_blank Seeing progress" at bounding box center [505, 409] width 406 height 23
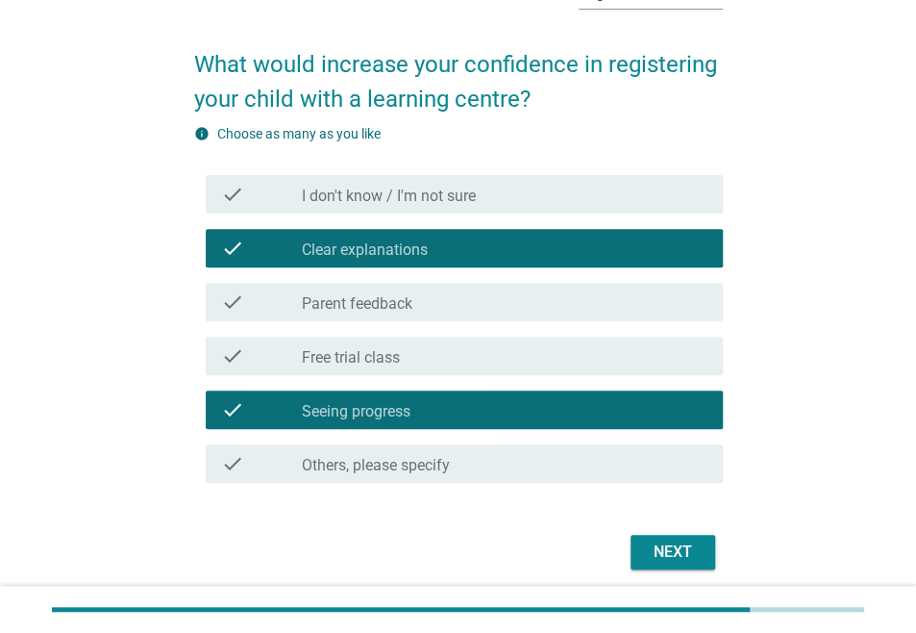
click at [650, 555] on div "Next" at bounding box center [673, 551] width 54 height 23
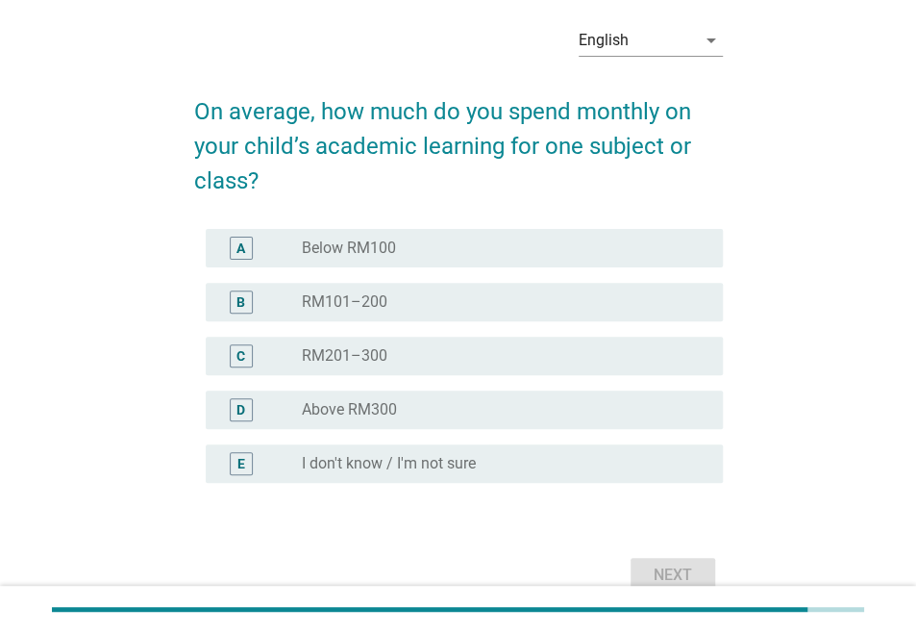
scroll to position [69, 0]
click at [586, 311] on div "radio_button_unchecked RM101–200" at bounding box center [497, 300] width 390 height 19
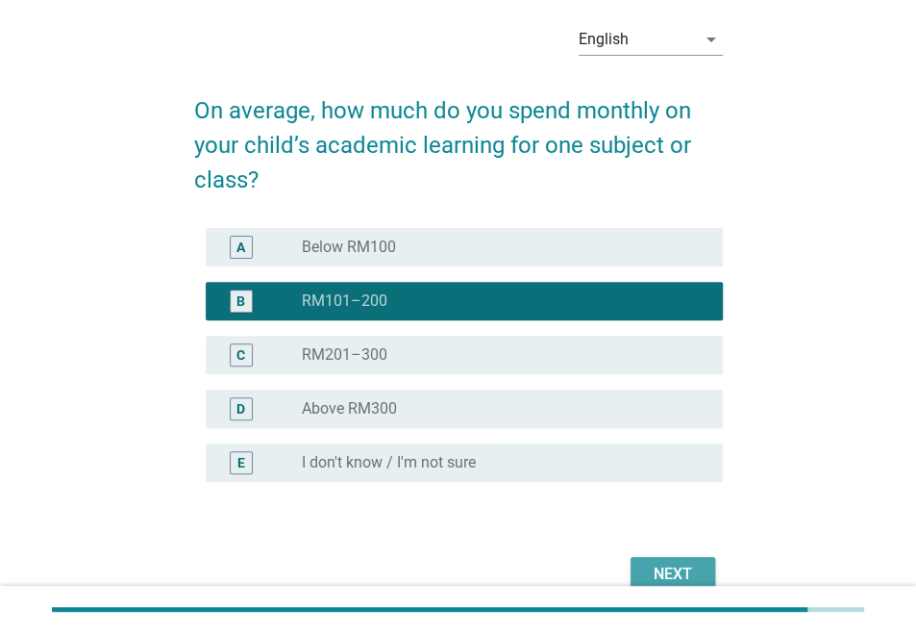
click at [654, 565] on button "Next" at bounding box center [673, 574] width 85 height 35
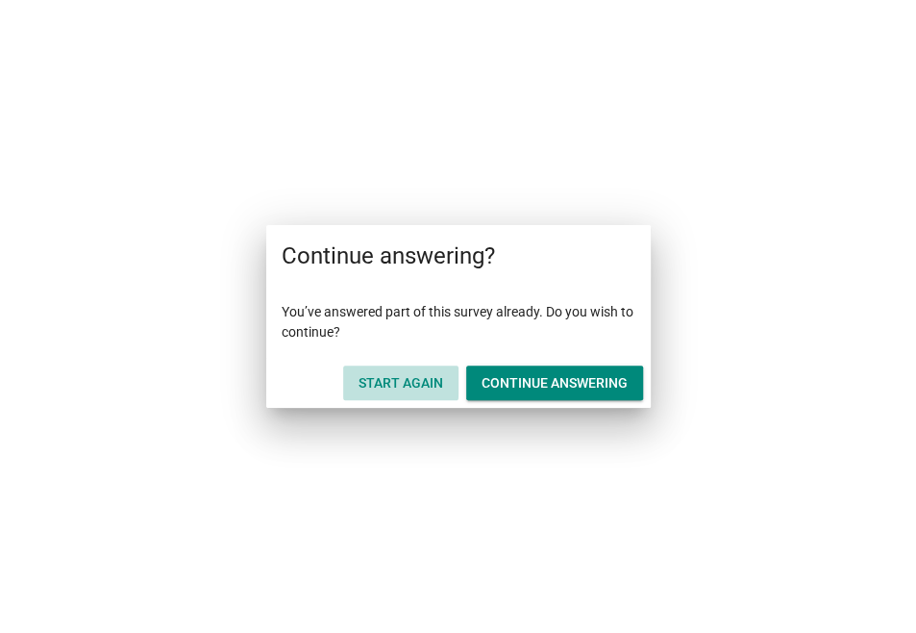
click at [405, 382] on div "Start Again" at bounding box center [401, 383] width 85 height 20
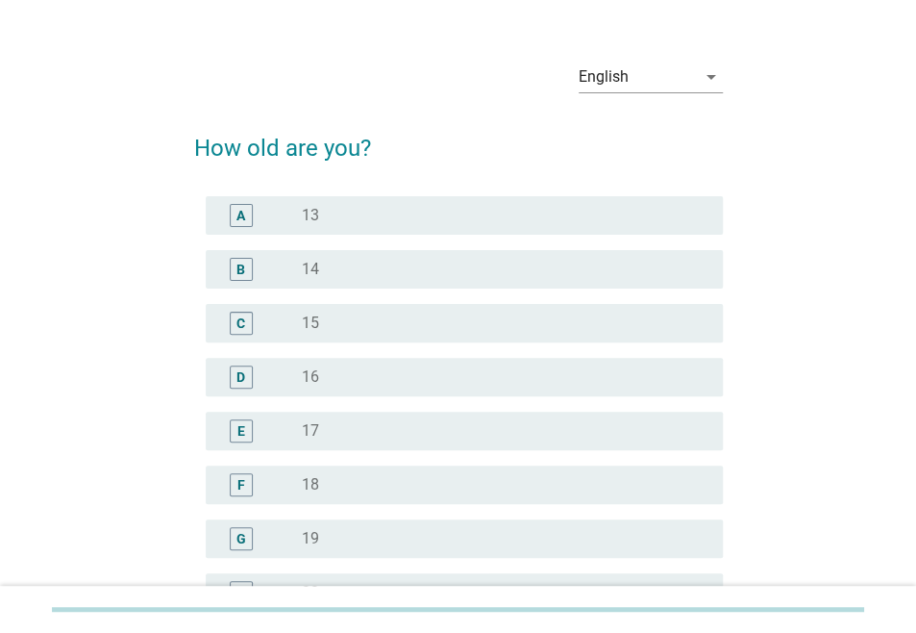
scroll to position [33, 0]
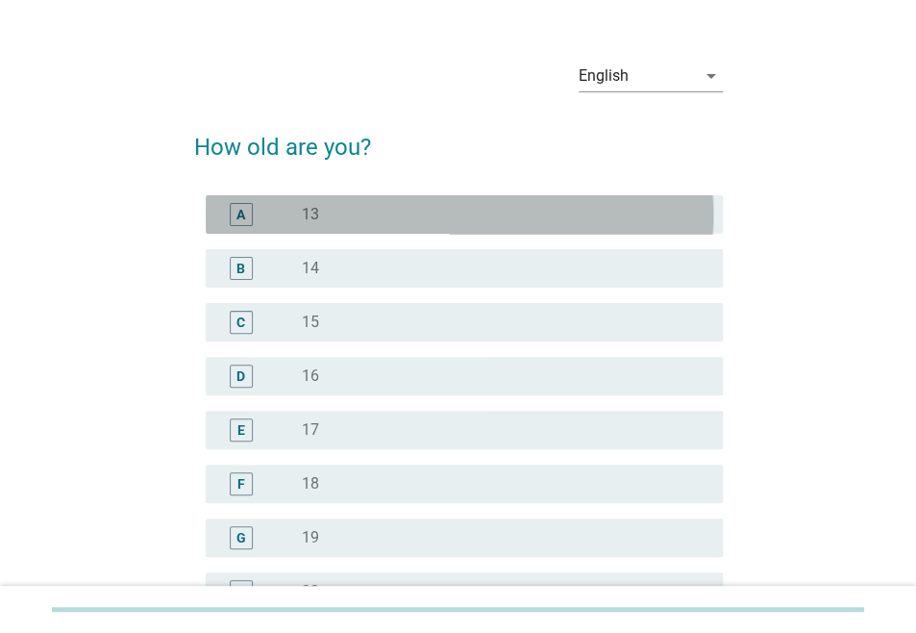
click at [448, 207] on div "A radio_button_unchecked 13" at bounding box center [464, 214] width 517 height 38
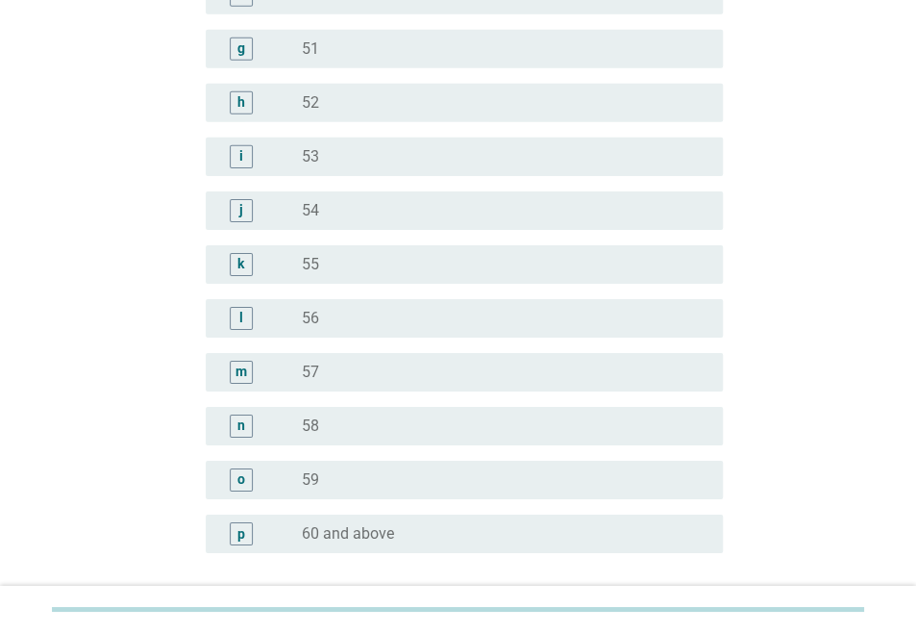
scroll to position [2419, 0]
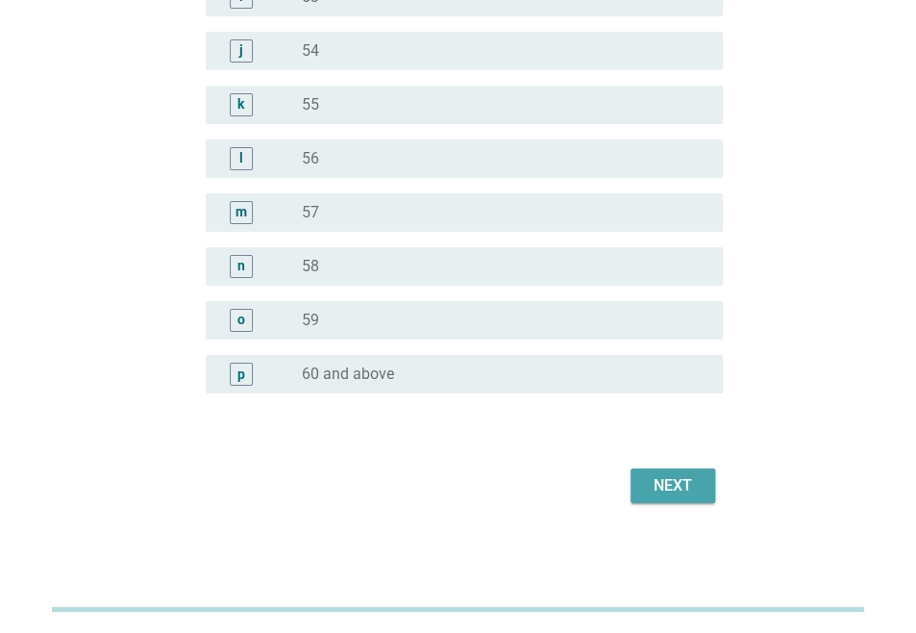
click at [679, 481] on div "Next" at bounding box center [673, 485] width 54 height 23
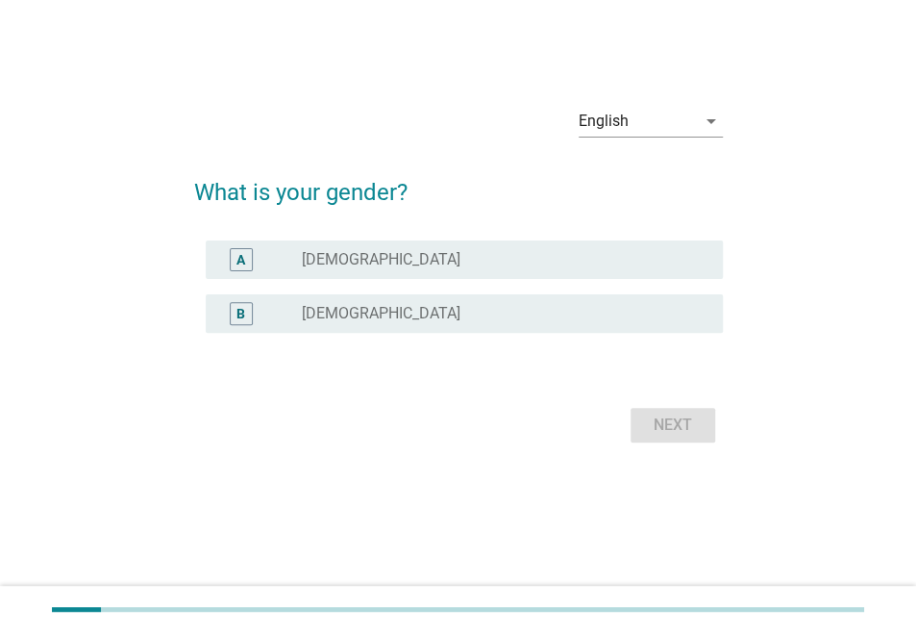
scroll to position [0, 0]
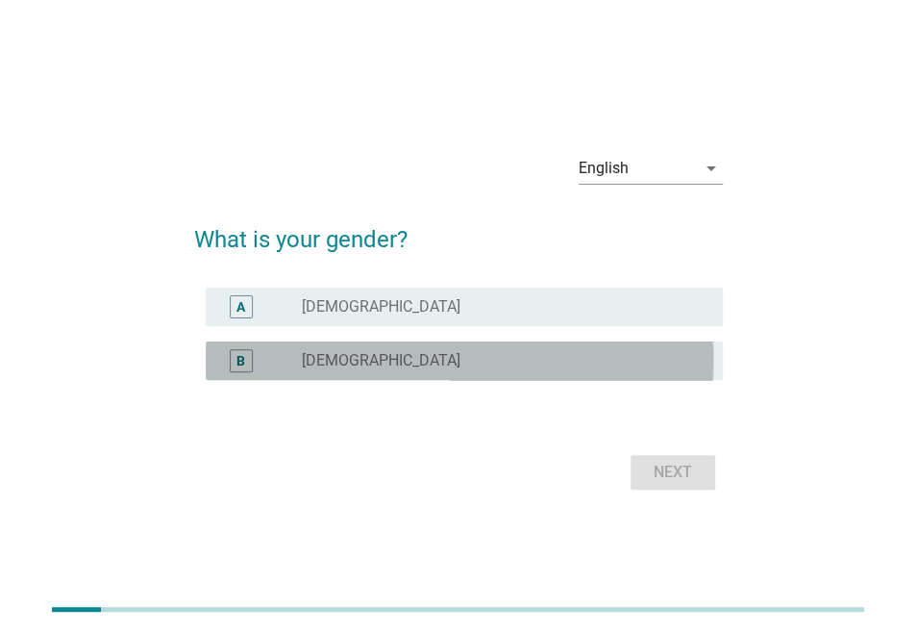
click at [569, 350] on div "radio_button_unchecked [DEMOGRAPHIC_DATA]" at bounding box center [505, 360] width 406 height 23
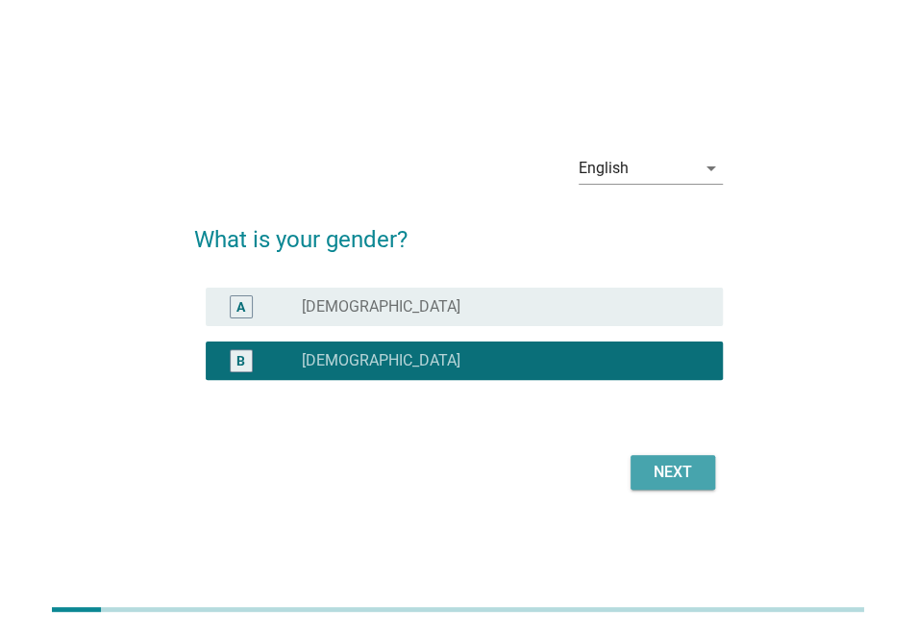
click at [667, 472] on div "Next" at bounding box center [673, 471] width 54 height 23
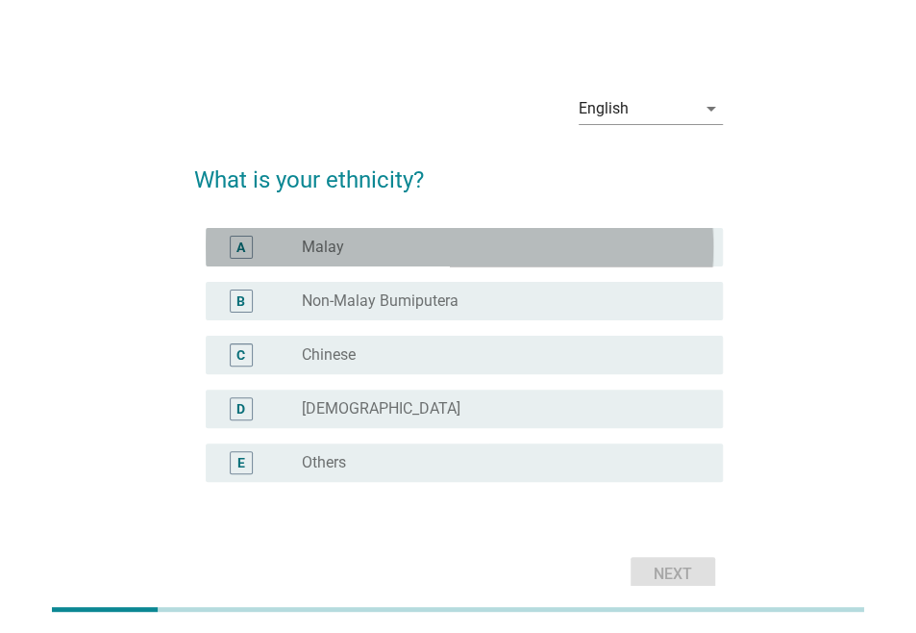
click at [475, 266] on div "A radio_button_unchecked Malay" at bounding box center [464, 247] width 517 height 38
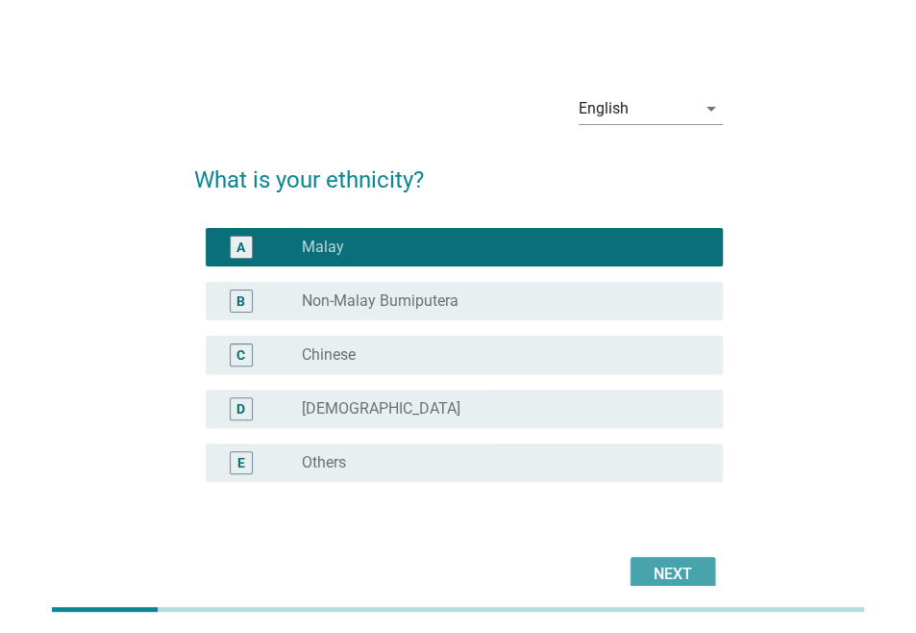
click at [671, 572] on div "Next" at bounding box center [673, 573] width 54 height 23
